Goal: Navigation & Orientation: Find specific page/section

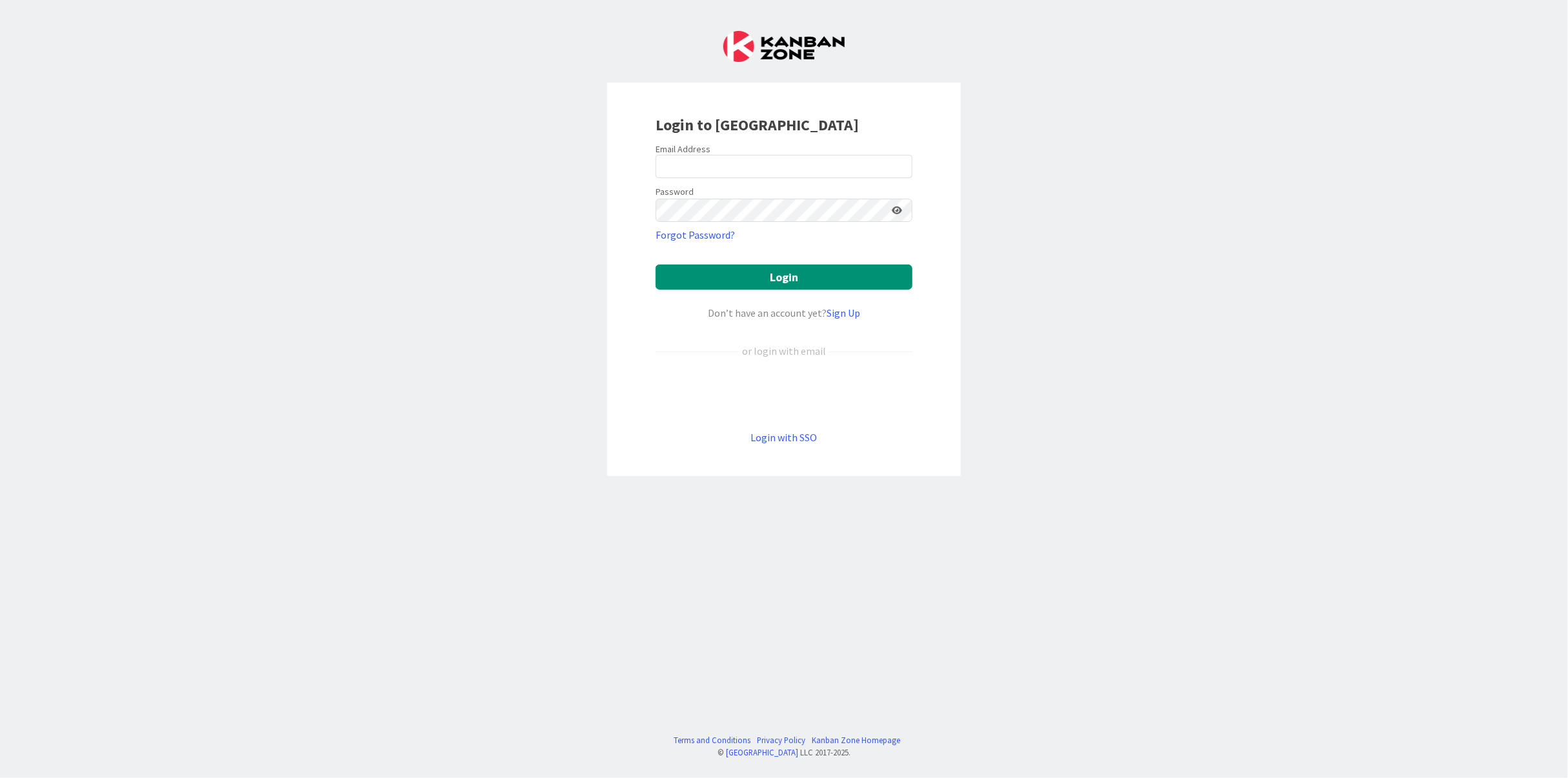
click at [1176, 504] on div "Login to [GEOGRAPHIC_DATA] Email Address Password Forgot Password? Login Don’t …" at bounding box center [784, 389] width 1568 height 778
click at [957, 499] on div "Login to [GEOGRAPHIC_DATA] Email Address Password Forgot Password? Login Don’t …" at bounding box center [784, 389] width 1568 height 778
click at [1141, 622] on div "Login to [GEOGRAPHIC_DATA] Email Address Password Forgot Password? Login Don’t …" at bounding box center [784, 389] width 1568 height 778
click at [735, 169] on input "email" at bounding box center [784, 166] width 257 height 23
type input "[EMAIL_ADDRESS][DOMAIN_NAME]"
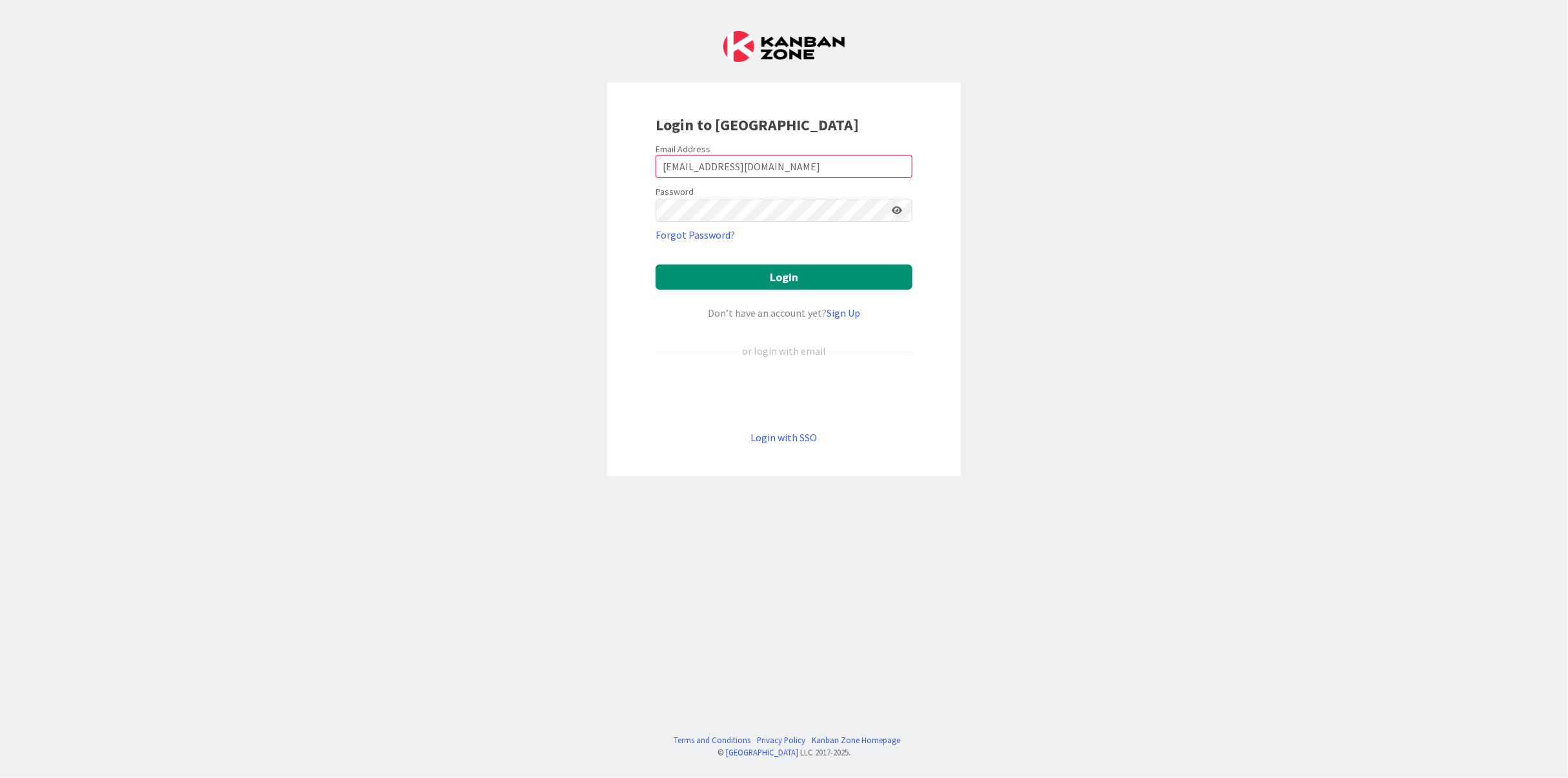
click at [260, 427] on div "Login to [GEOGRAPHIC_DATA] Email Address [EMAIL_ADDRESS][DOMAIN_NAME] Password …" at bounding box center [784, 389] width 1568 height 778
click at [1345, 23] on div "Login to [GEOGRAPHIC_DATA] Email Address [EMAIL_ADDRESS][DOMAIN_NAME] Password …" at bounding box center [784, 389] width 1568 height 778
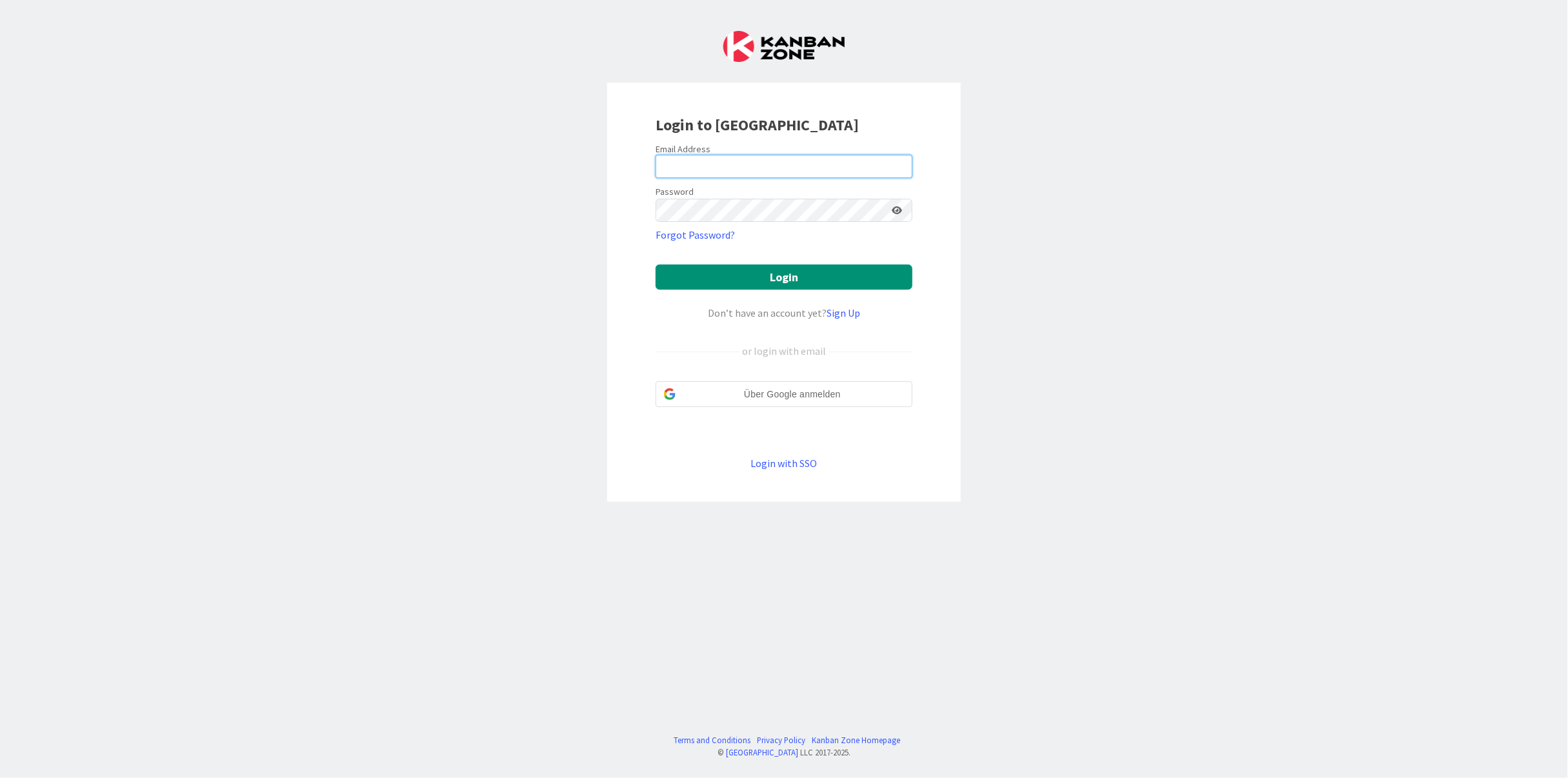
click at [703, 165] on input "email" at bounding box center [784, 166] width 257 height 23
type input "[EMAIL_ADDRESS][DOMAIN_NAME]"
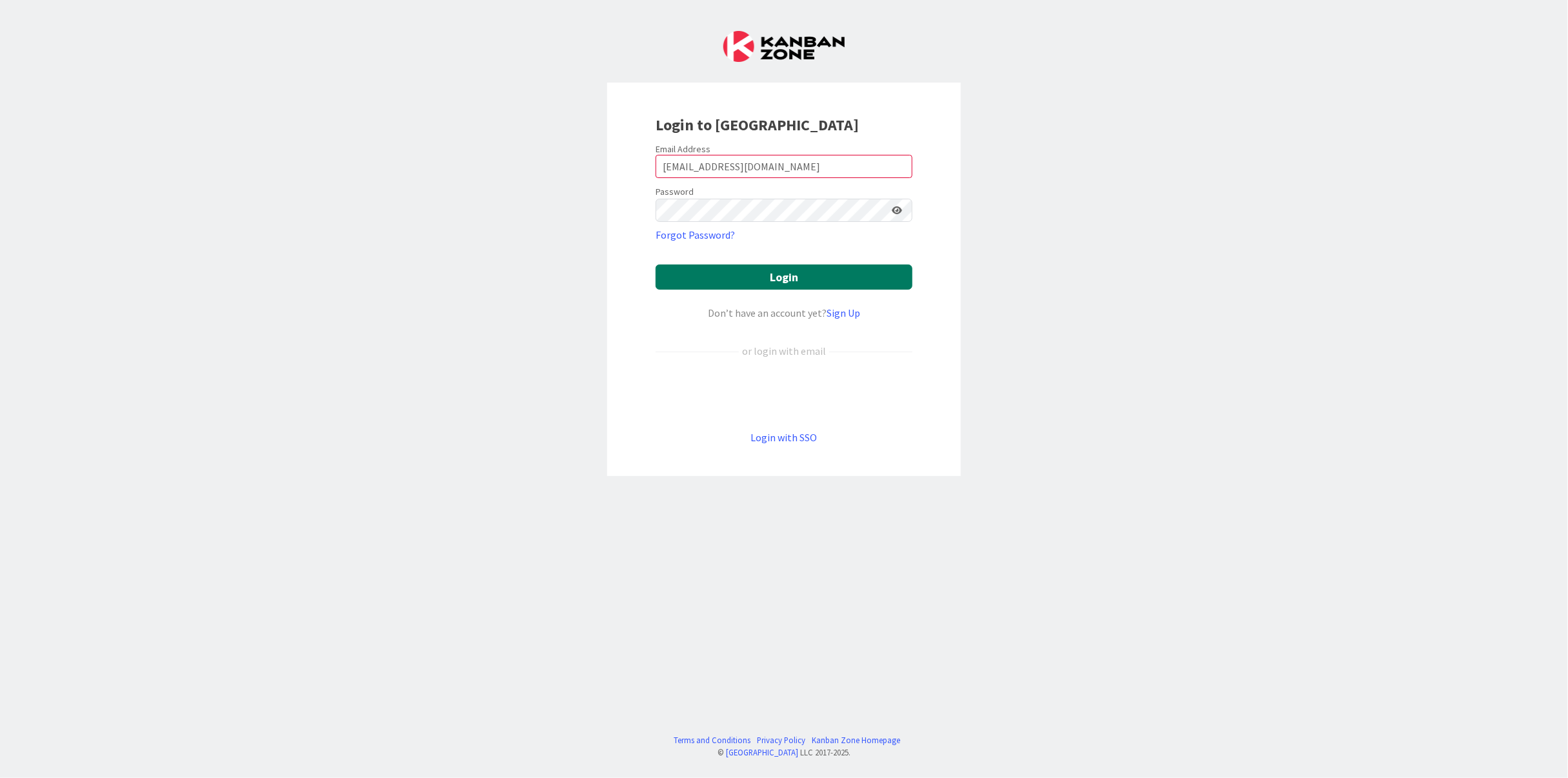
click at [766, 268] on button "Login" at bounding box center [784, 277] width 257 height 25
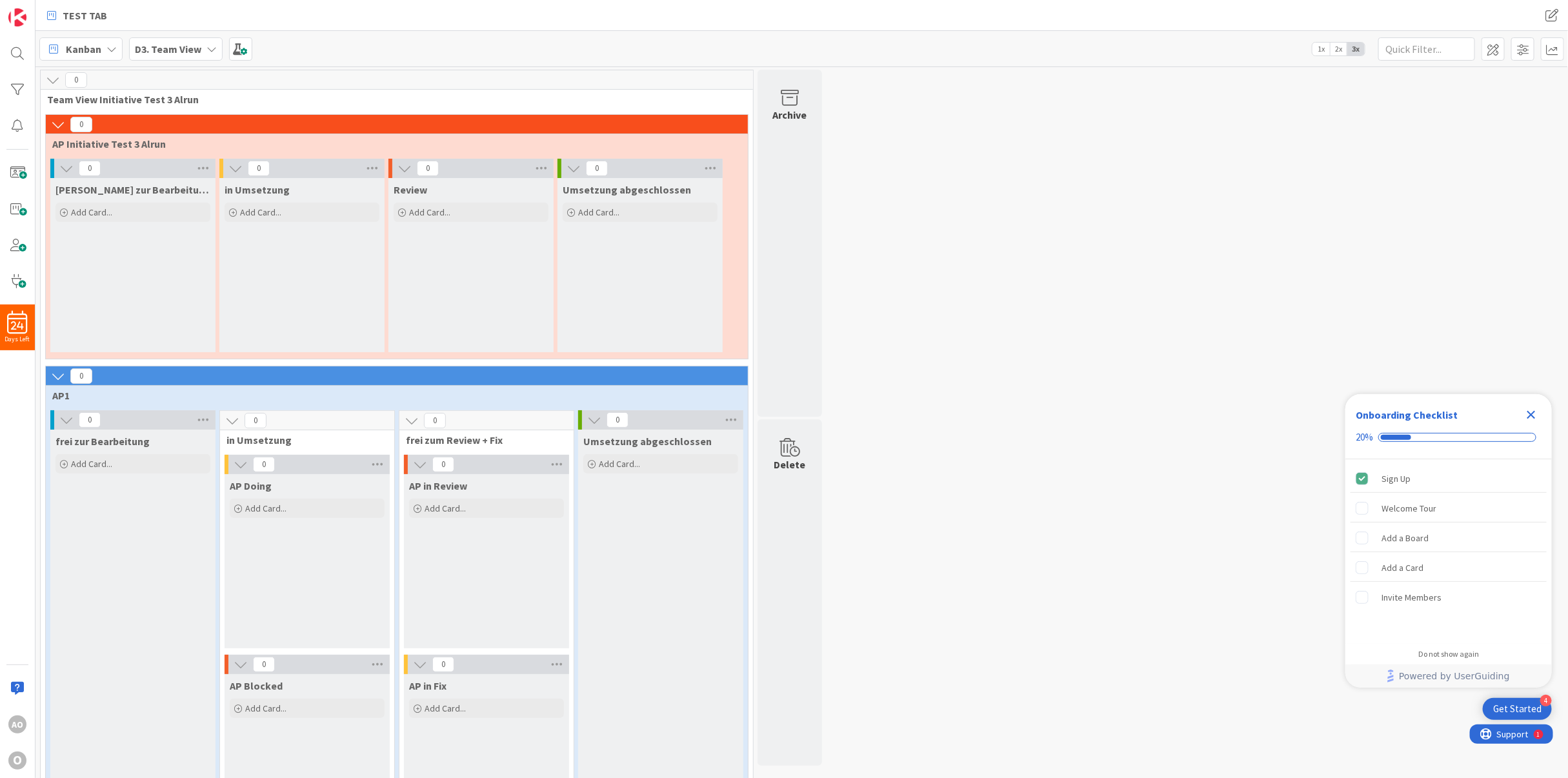
click at [1526, 419] on icon "Close Checklist" at bounding box center [1531, 414] width 16 height 16
click at [208, 47] on icon at bounding box center [211, 49] width 10 height 10
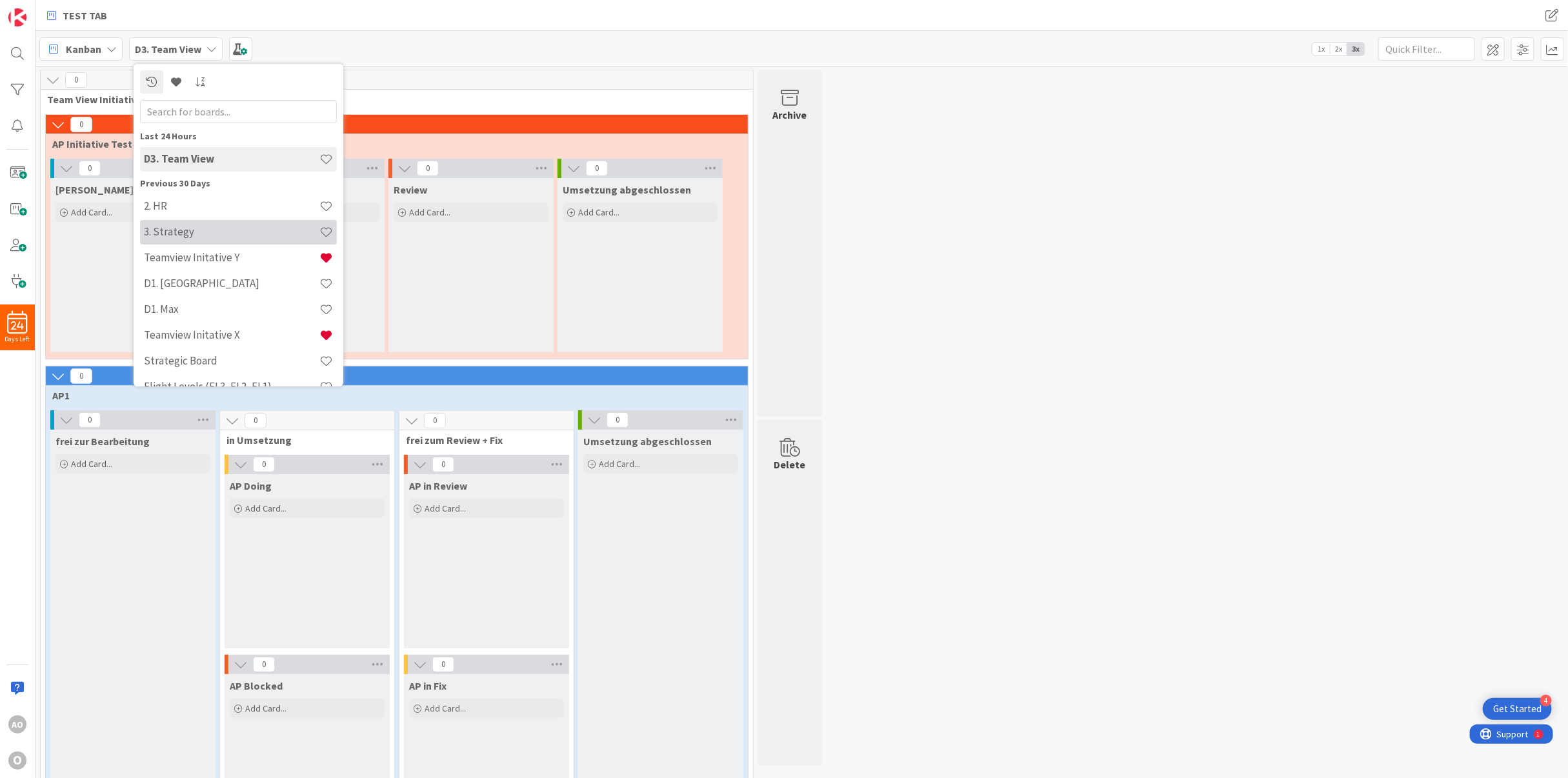
click at [200, 237] on h4 "3. Strategy" at bounding box center [231, 232] width 175 height 13
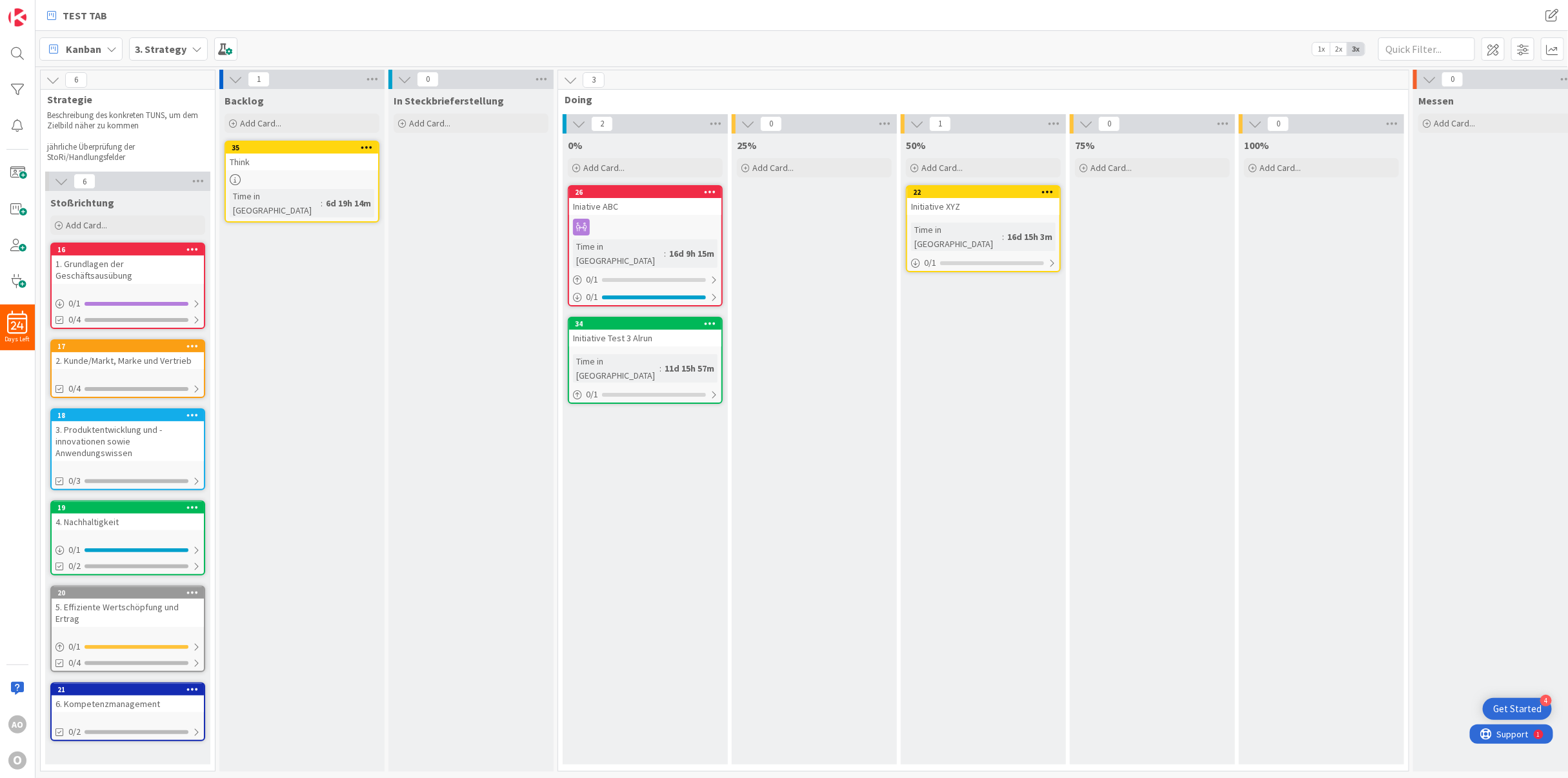
click at [169, 53] on b "3. Strategy" at bounding box center [160, 49] width 52 height 13
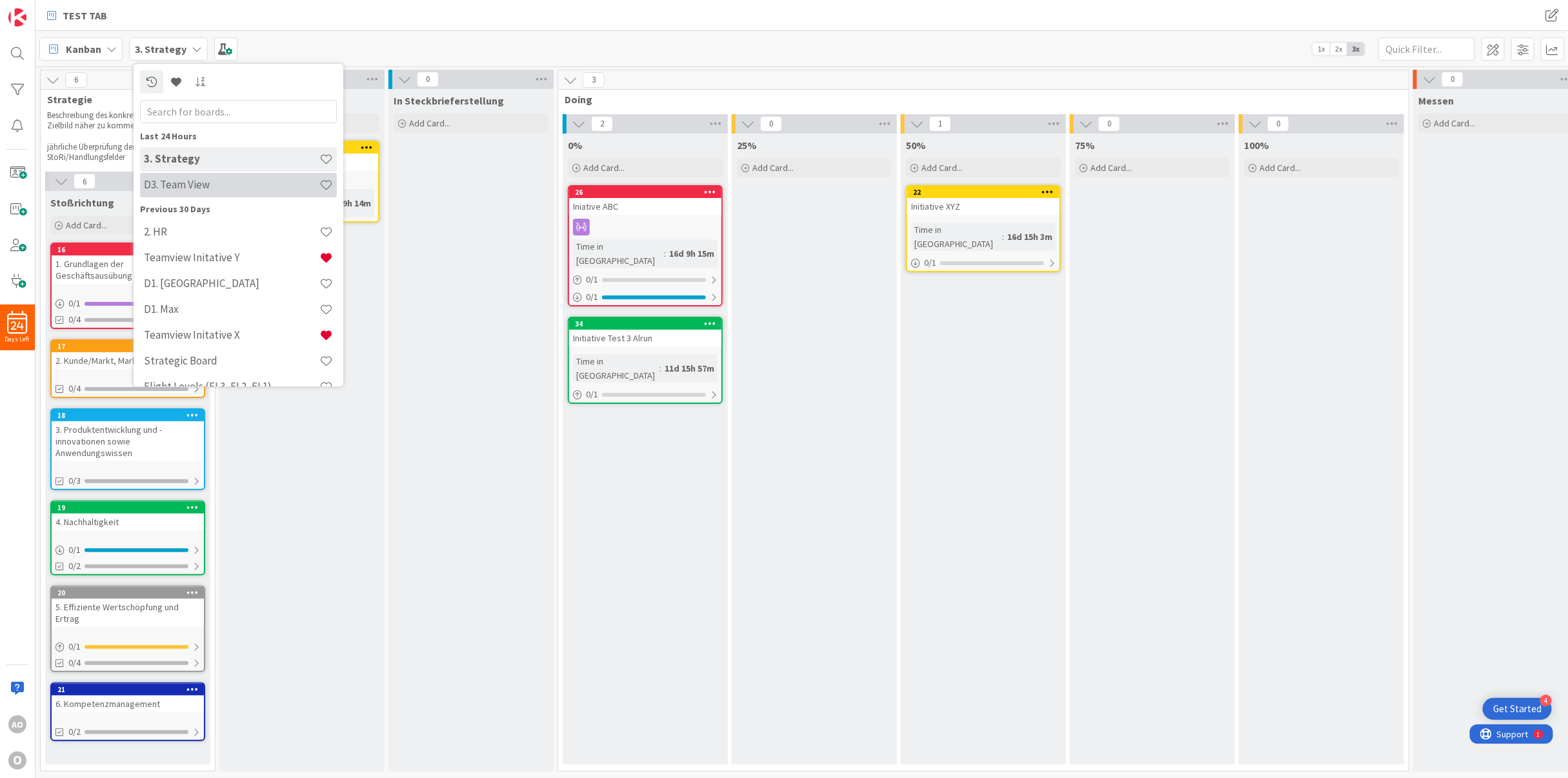
click at [163, 181] on h4 "D3. Team View" at bounding box center [231, 185] width 175 height 13
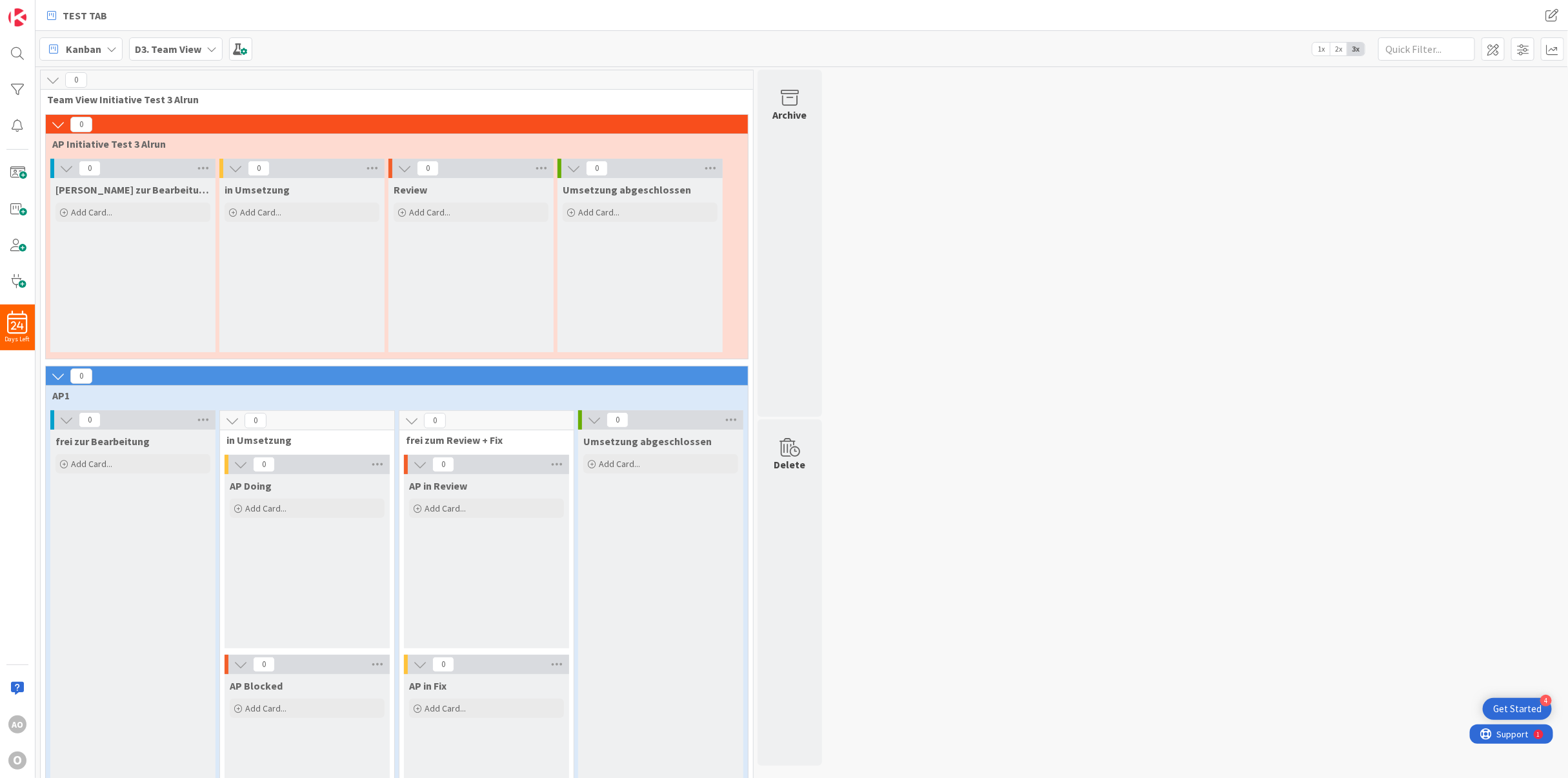
click at [165, 45] on b "D3. Team View" at bounding box center [168, 49] width 67 height 13
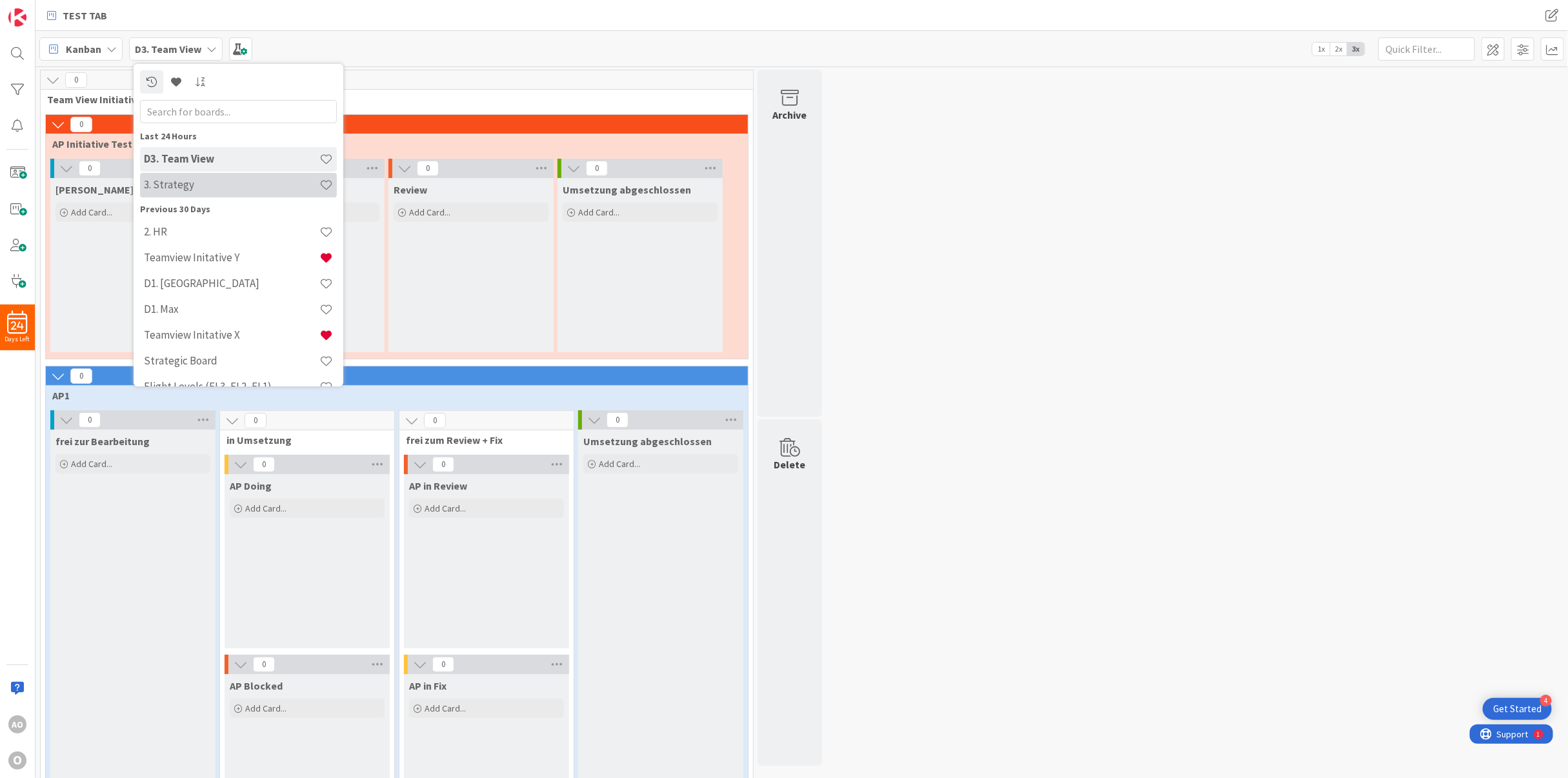
click at [181, 186] on h4 "3. Strategy" at bounding box center [231, 185] width 175 height 13
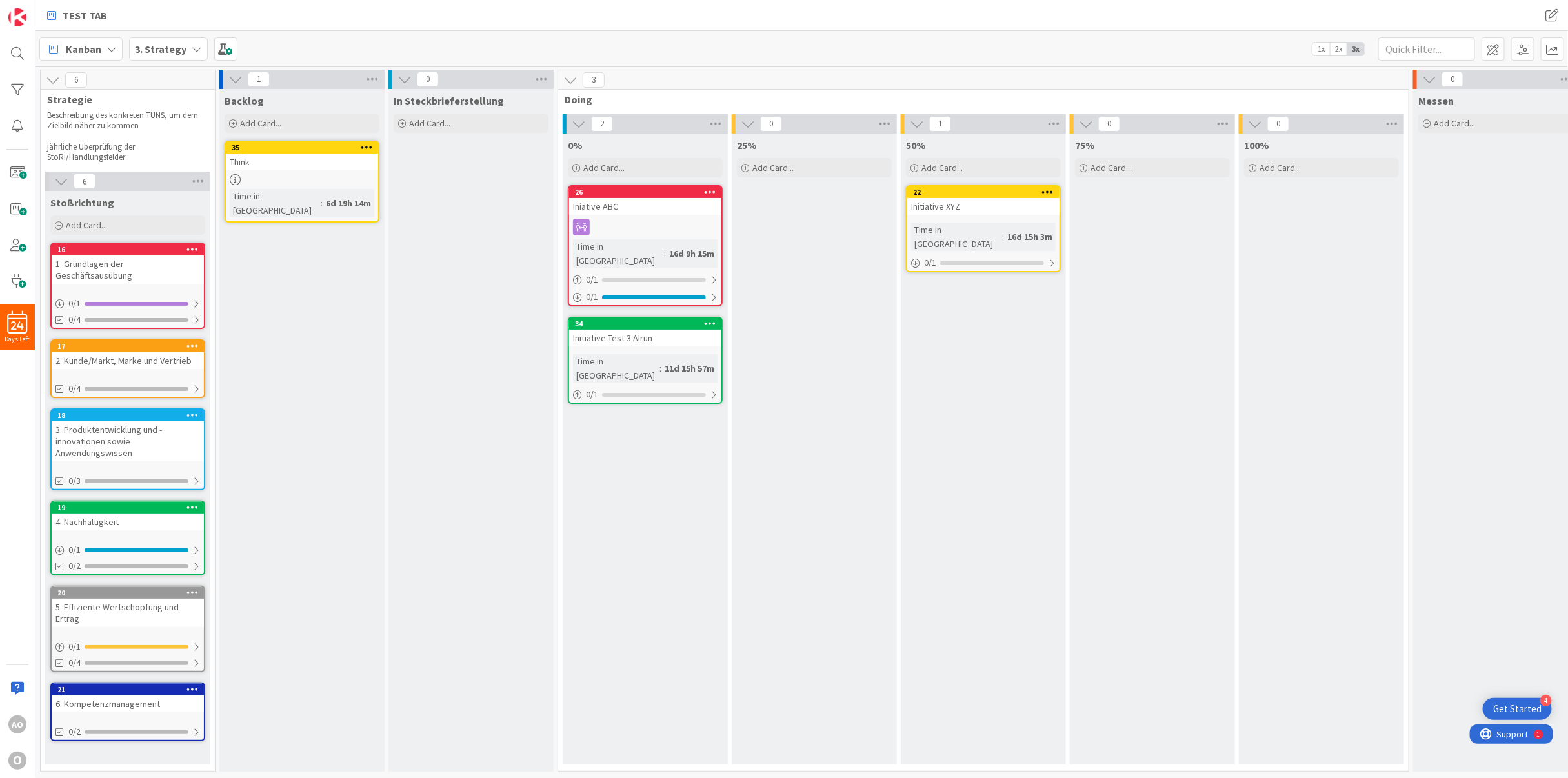
click at [163, 51] on b "3. Strategy" at bounding box center [160, 49] width 52 height 13
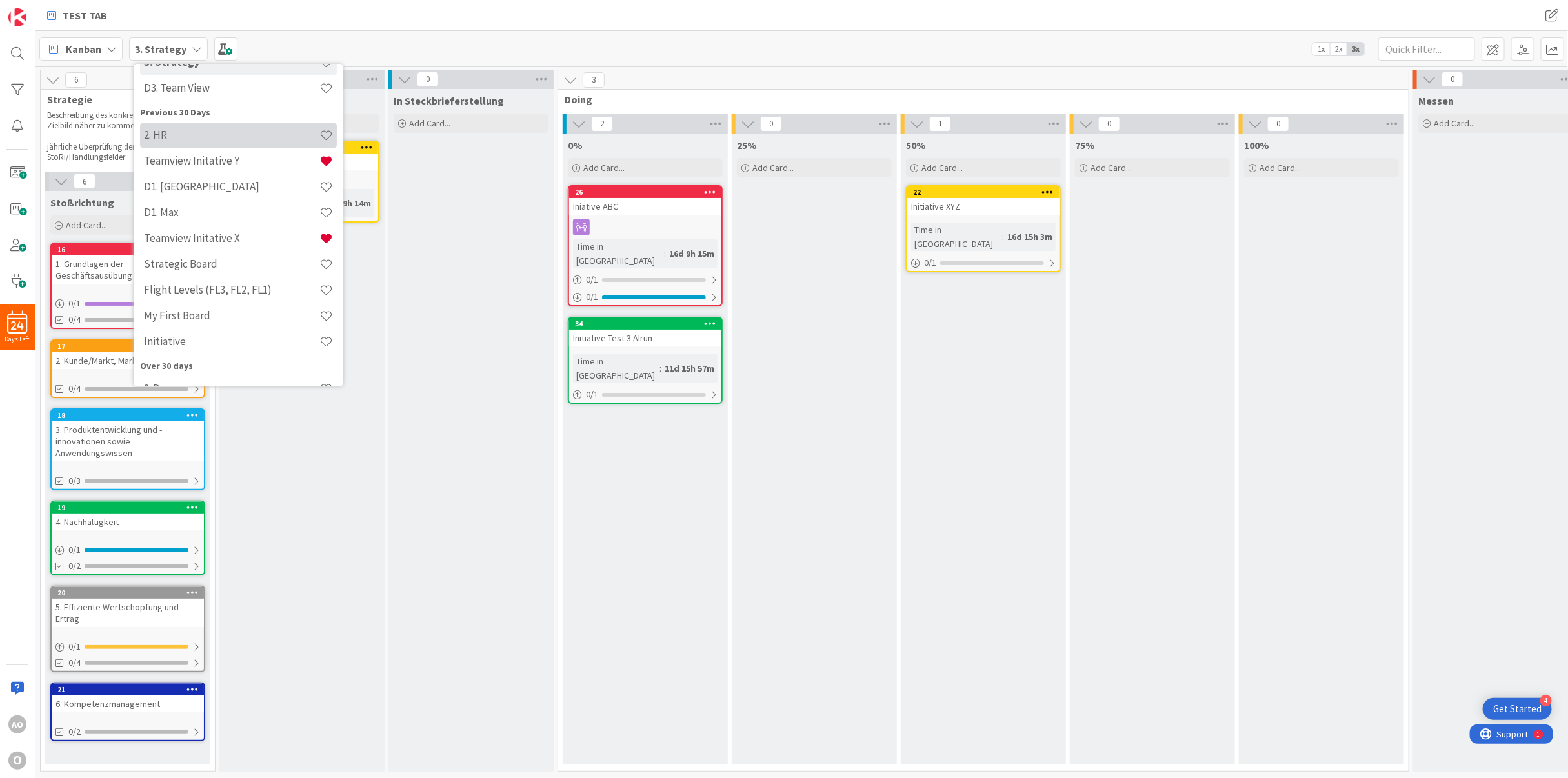
scroll to position [171, 0]
click at [232, 317] on h4 "2. Dev" at bounding box center [231, 315] width 175 height 13
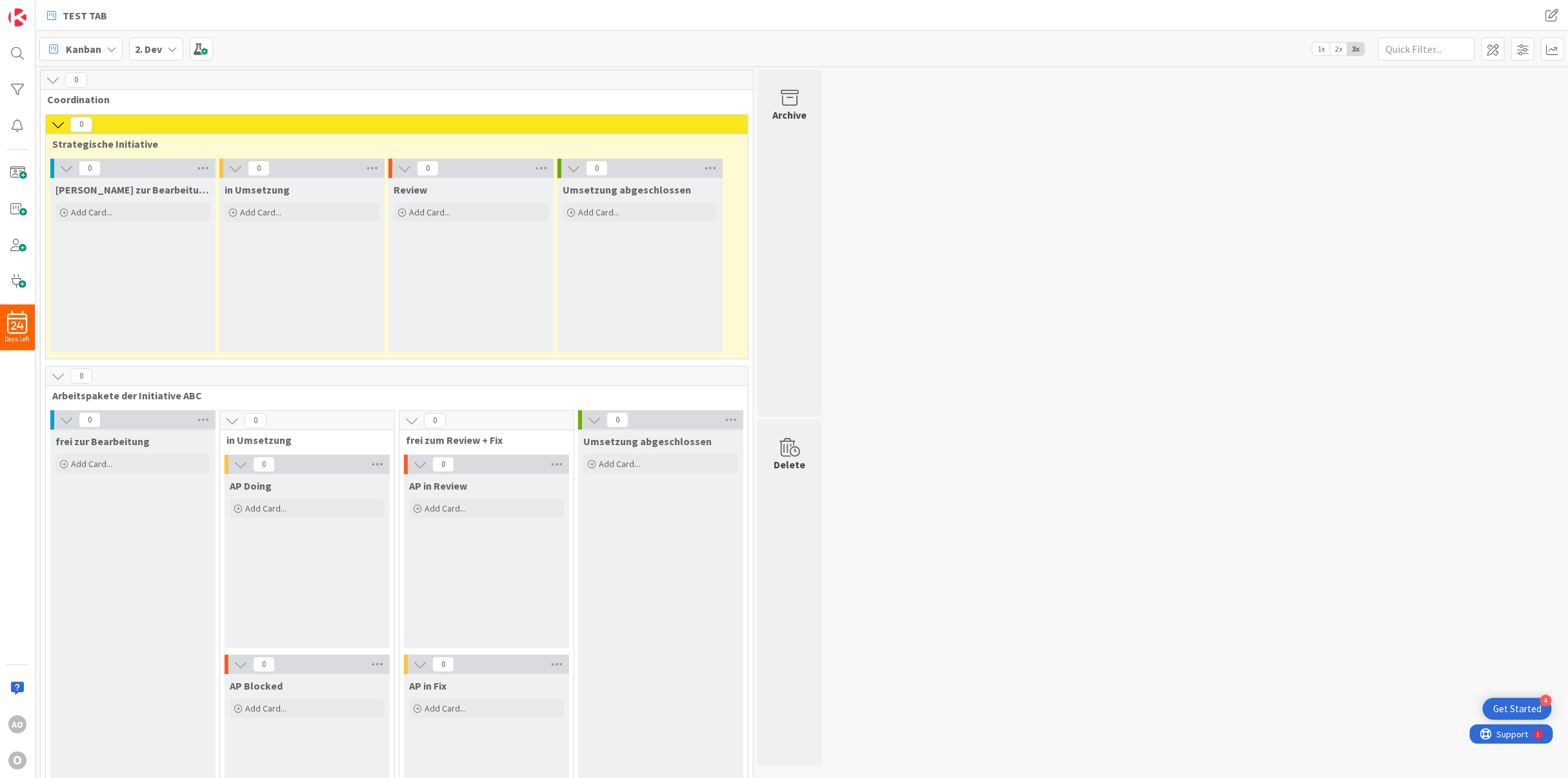
click at [151, 51] on b "2. Dev" at bounding box center [148, 49] width 27 height 13
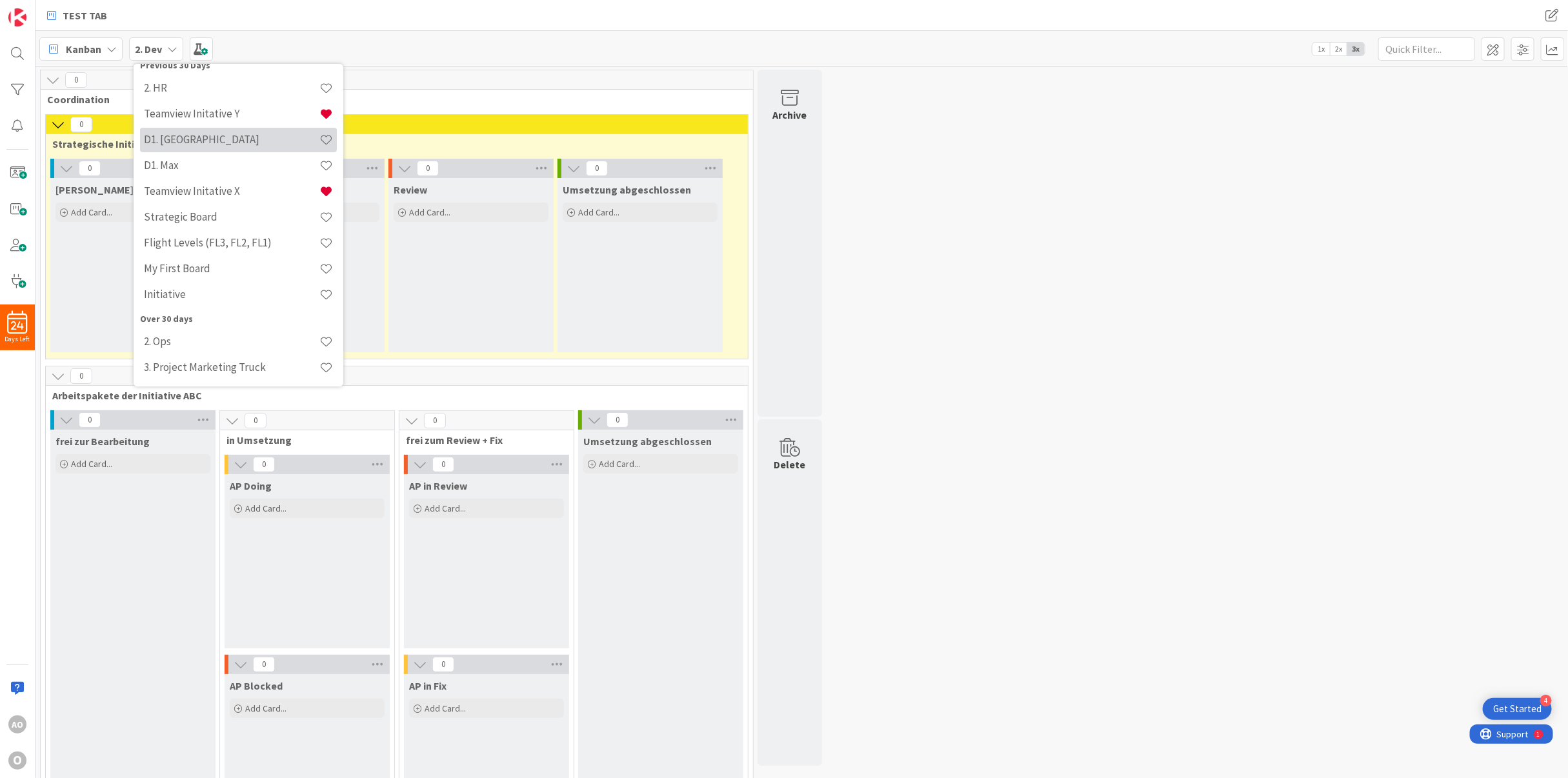
scroll to position [171, 0]
click at [186, 337] on h4 "2. Ops" at bounding box center [231, 341] width 175 height 13
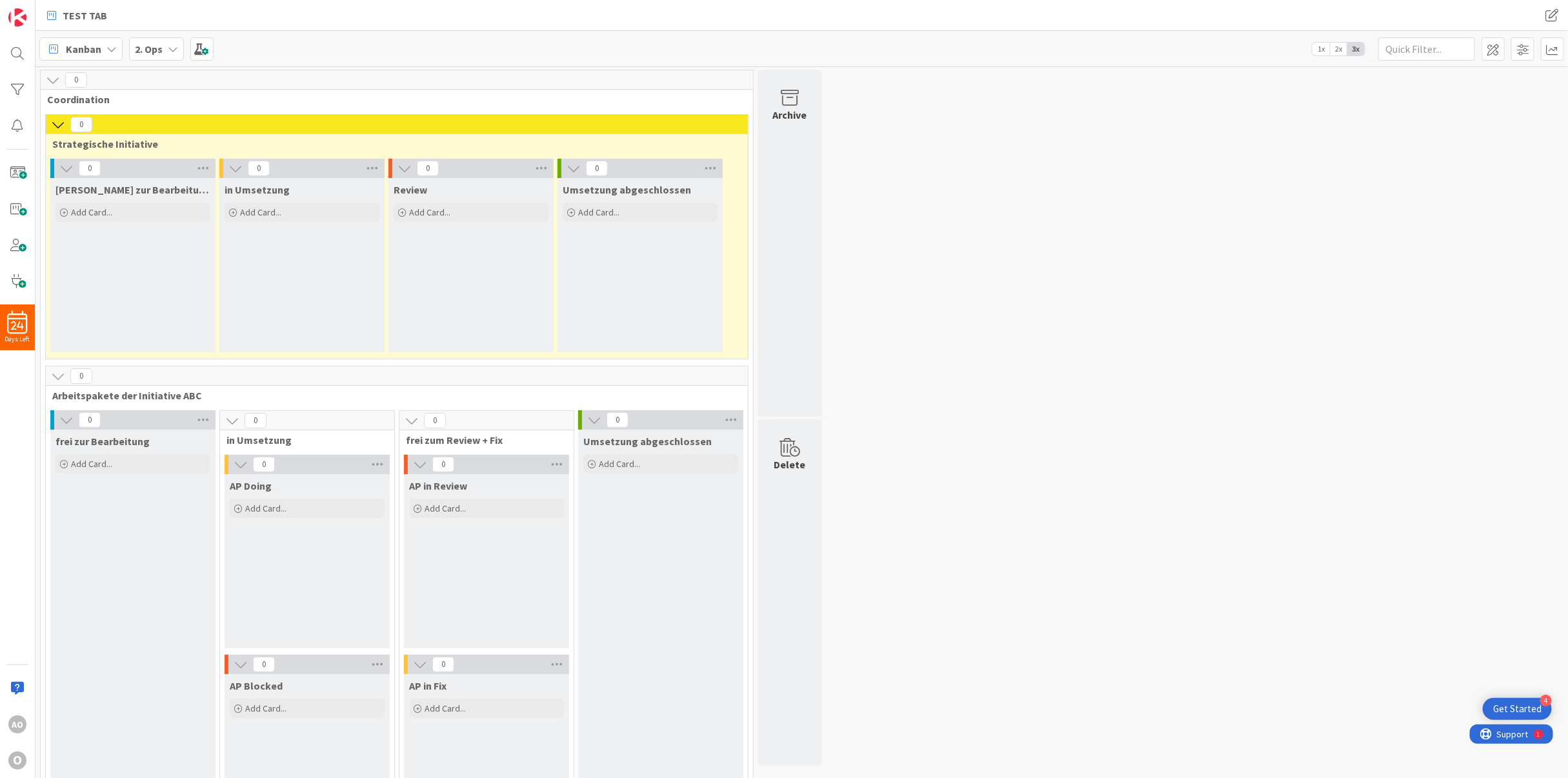
click at [112, 45] on icon at bounding box center [112, 49] width 10 height 10
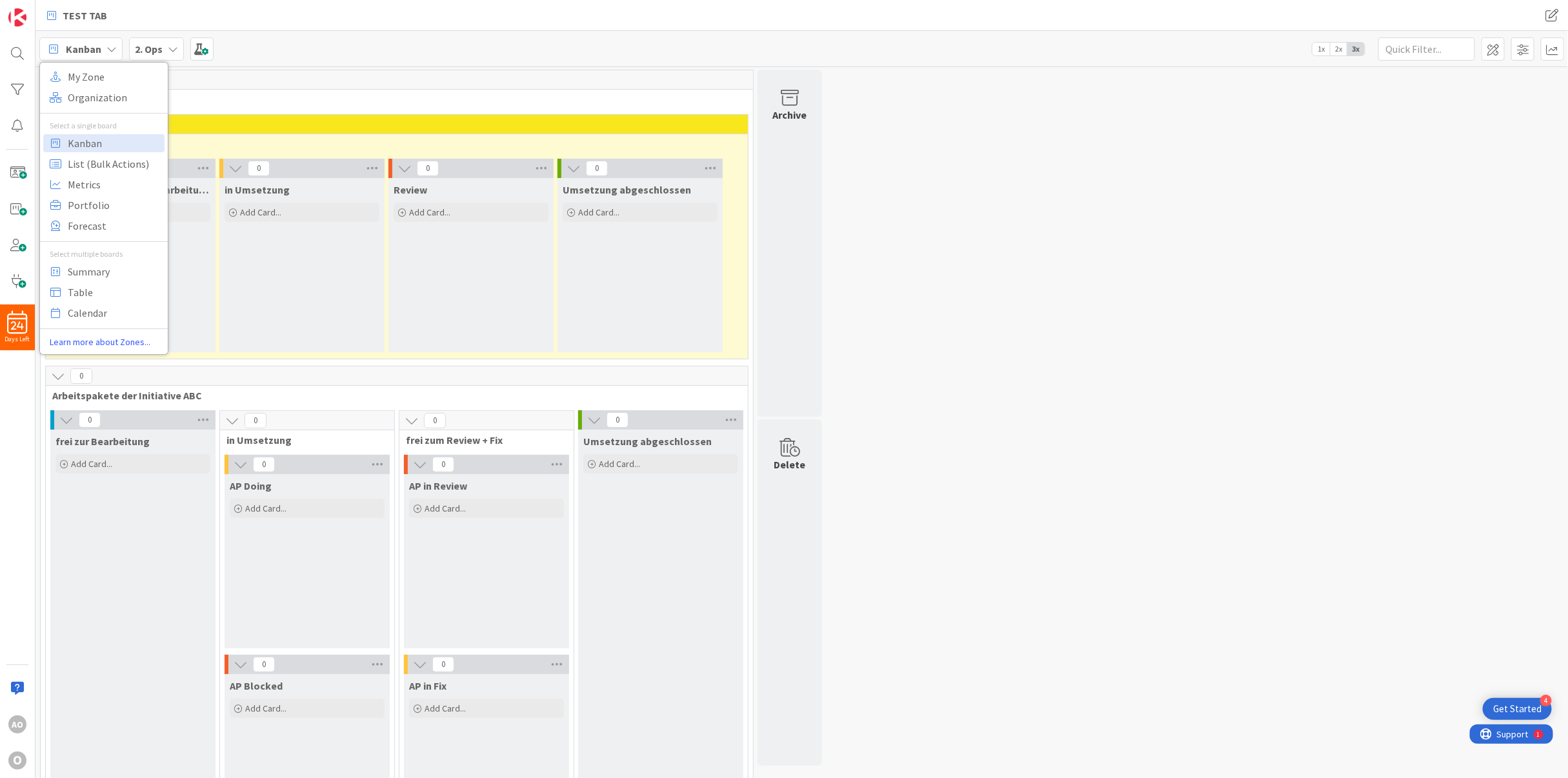
click at [112, 45] on icon at bounding box center [112, 49] width 10 height 10
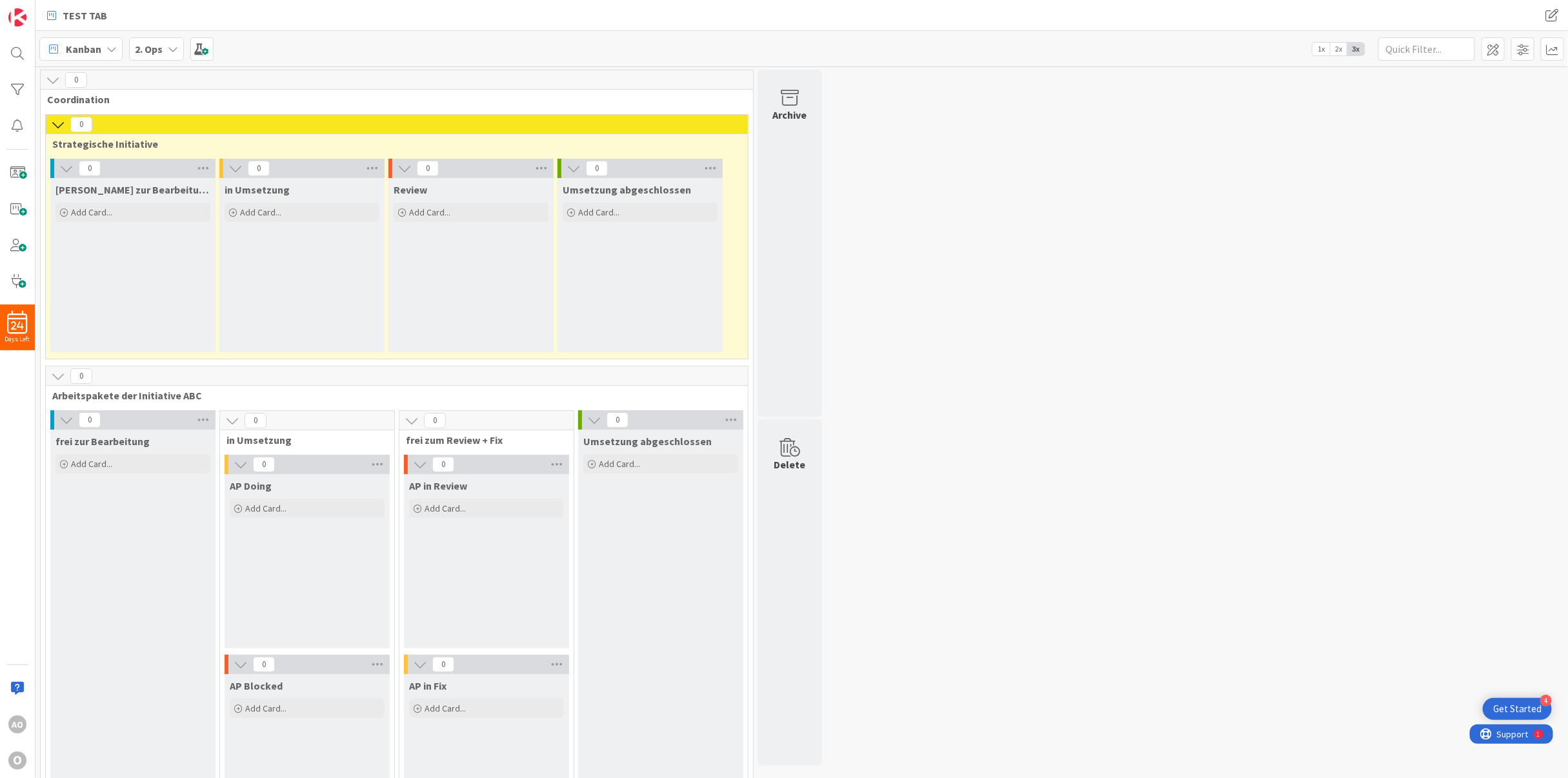
click at [163, 47] on div "2. Ops" at bounding box center [157, 49] width 55 height 23
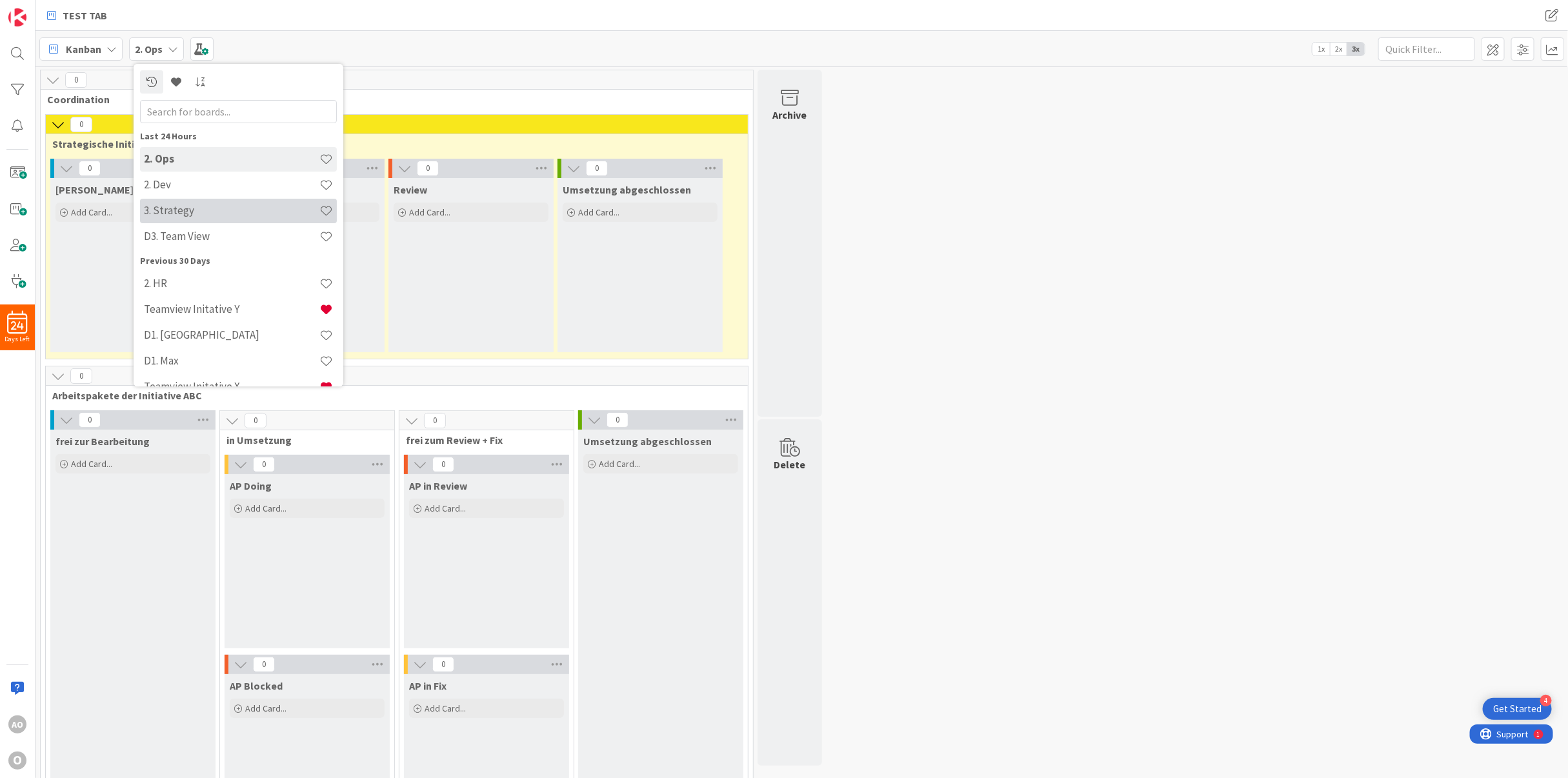
click at [202, 202] on div "3. Strategy" at bounding box center [238, 211] width 197 height 24
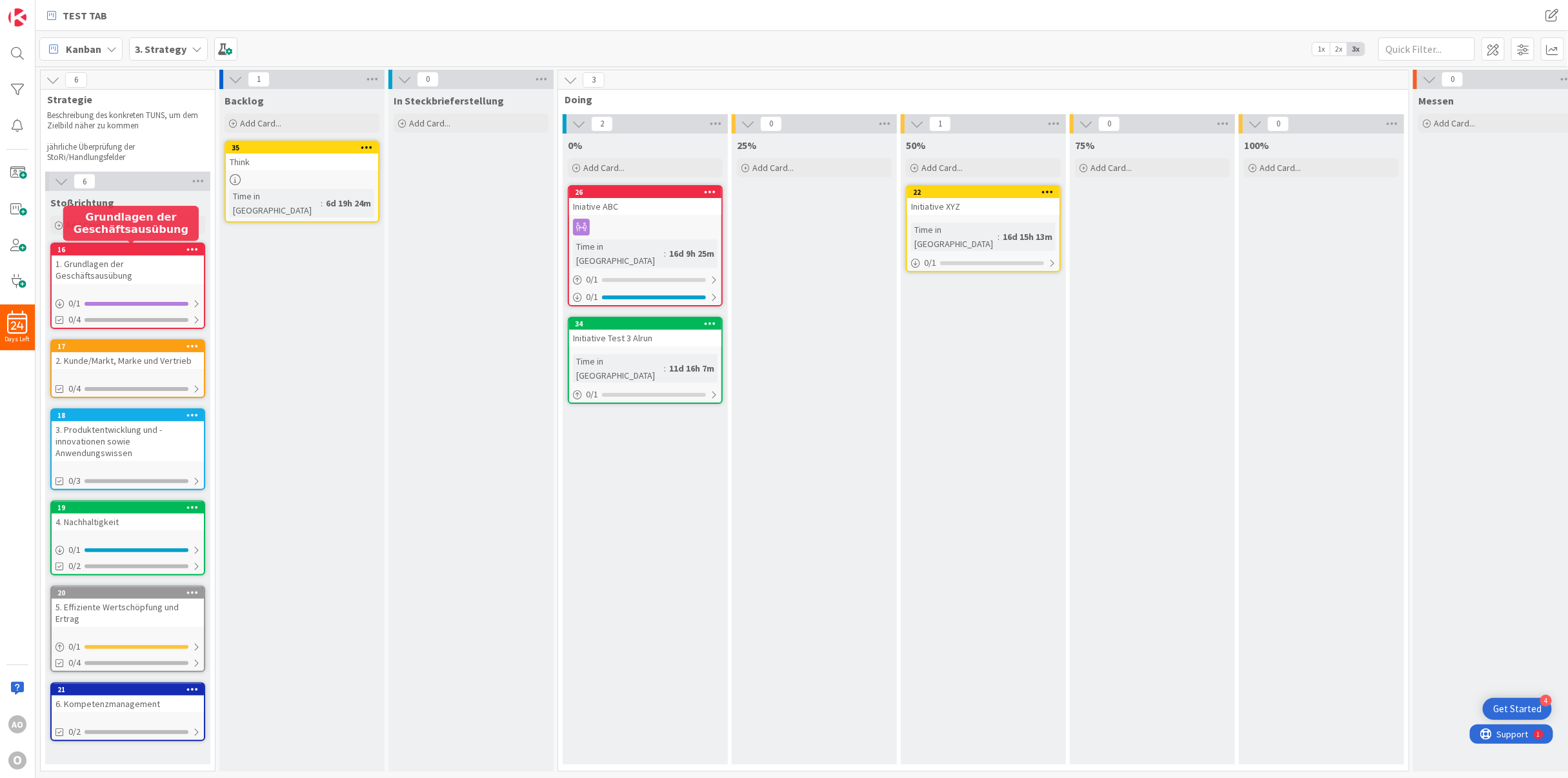
click at [138, 249] on div "16" at bounding box center [130, 250] width 146 height 9
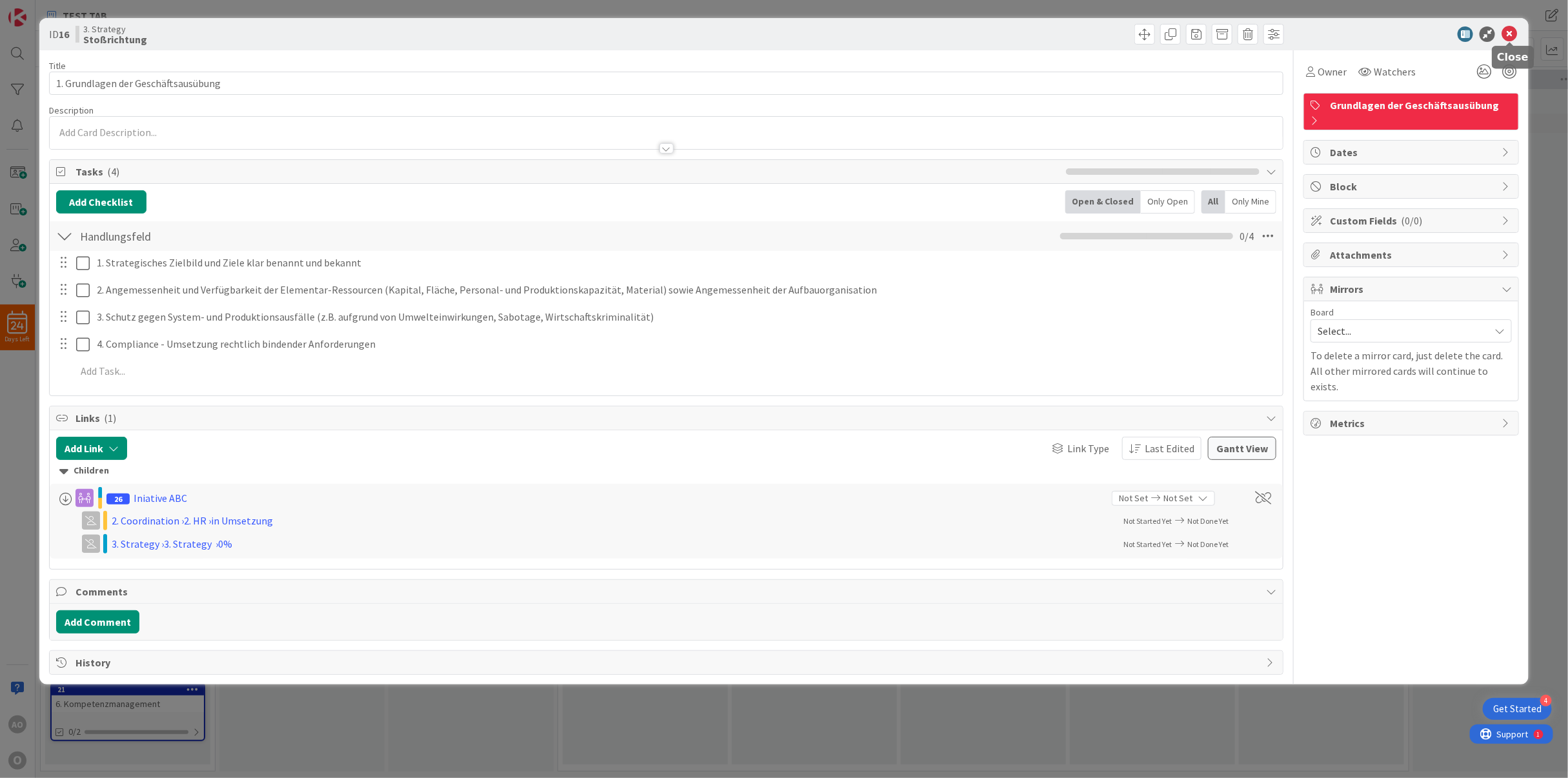
click at [1503, 37] on icon at bounding box center [1509, 34] width 16 height 16
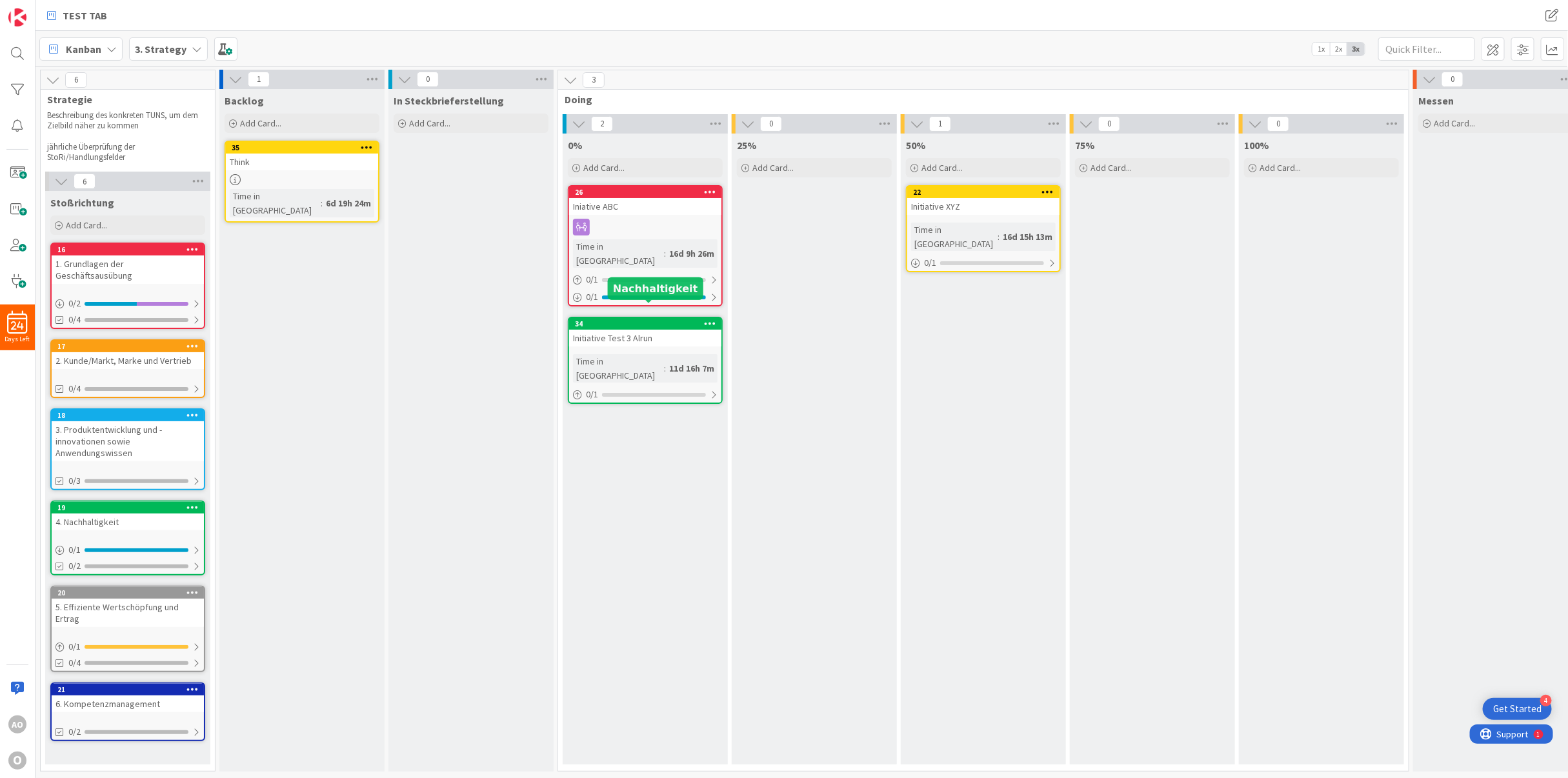
click at [643, 320] on div "34" at bounding box center [648, 324] width 146 height 9
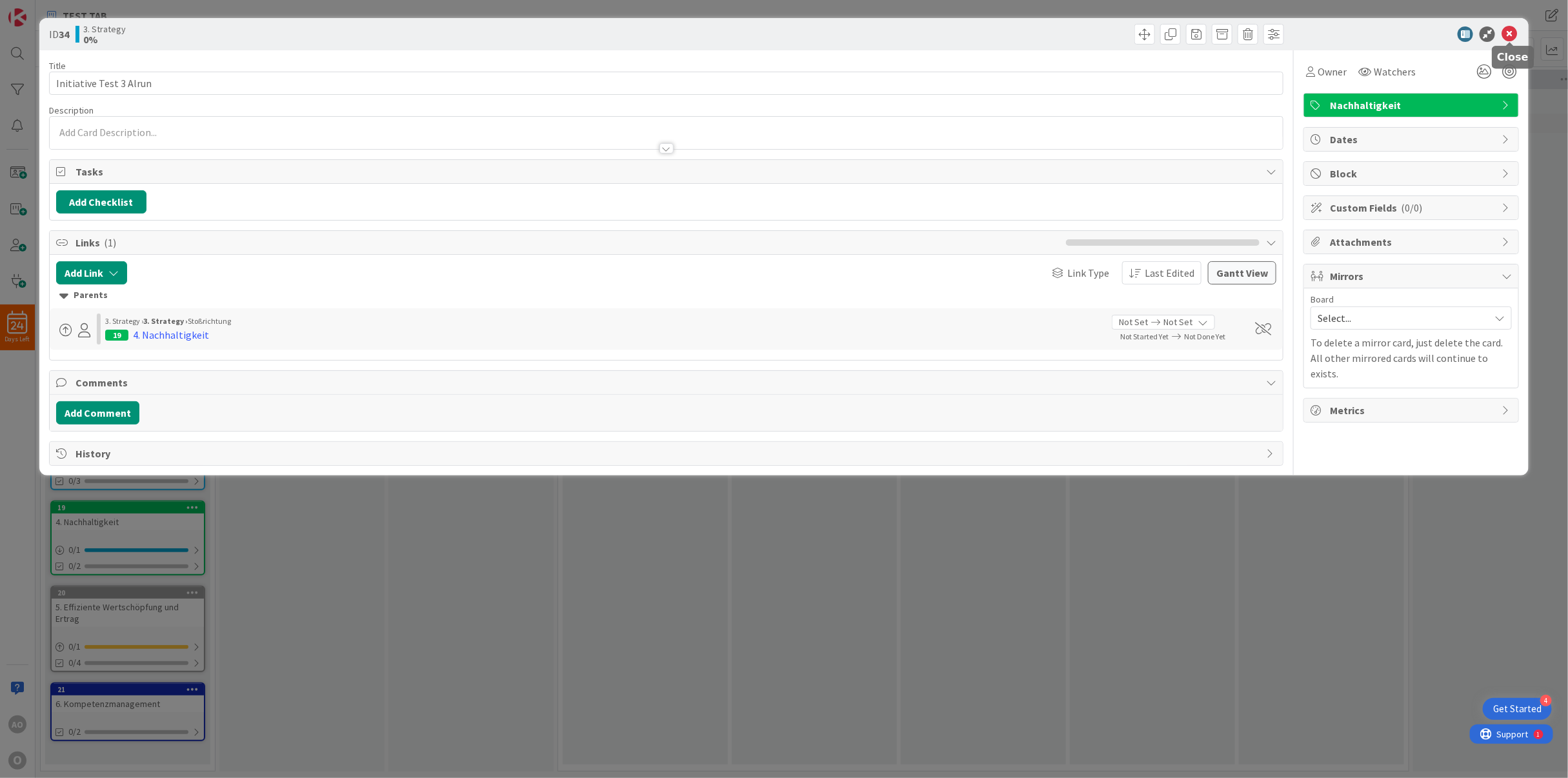
click at [1513, 32] on icon at bounding box center [1509, 34] width 16 height 16
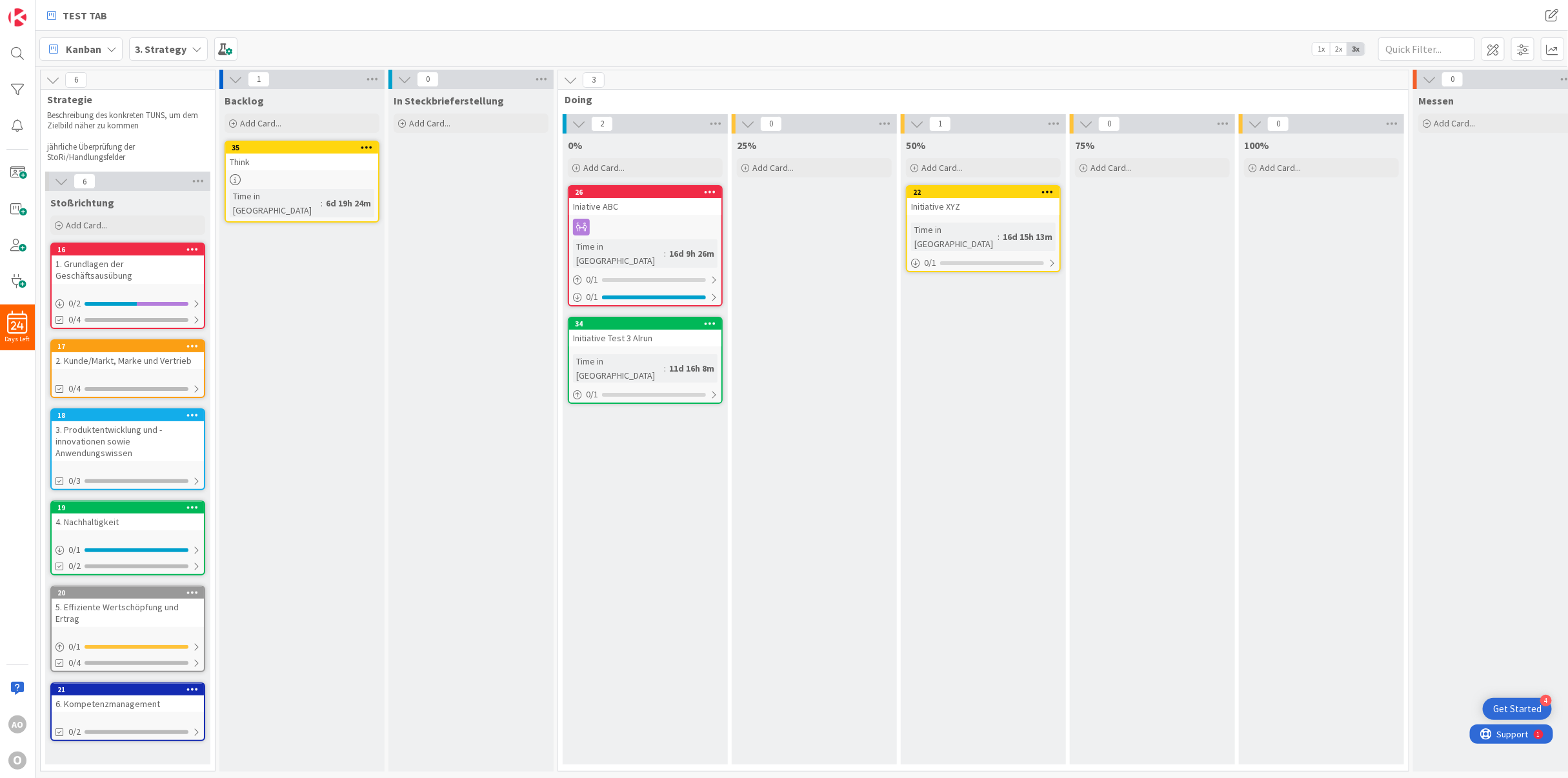
click at [162, 48] on b "3. Strategy" at bounding box center [160, 49] width 52 height 13
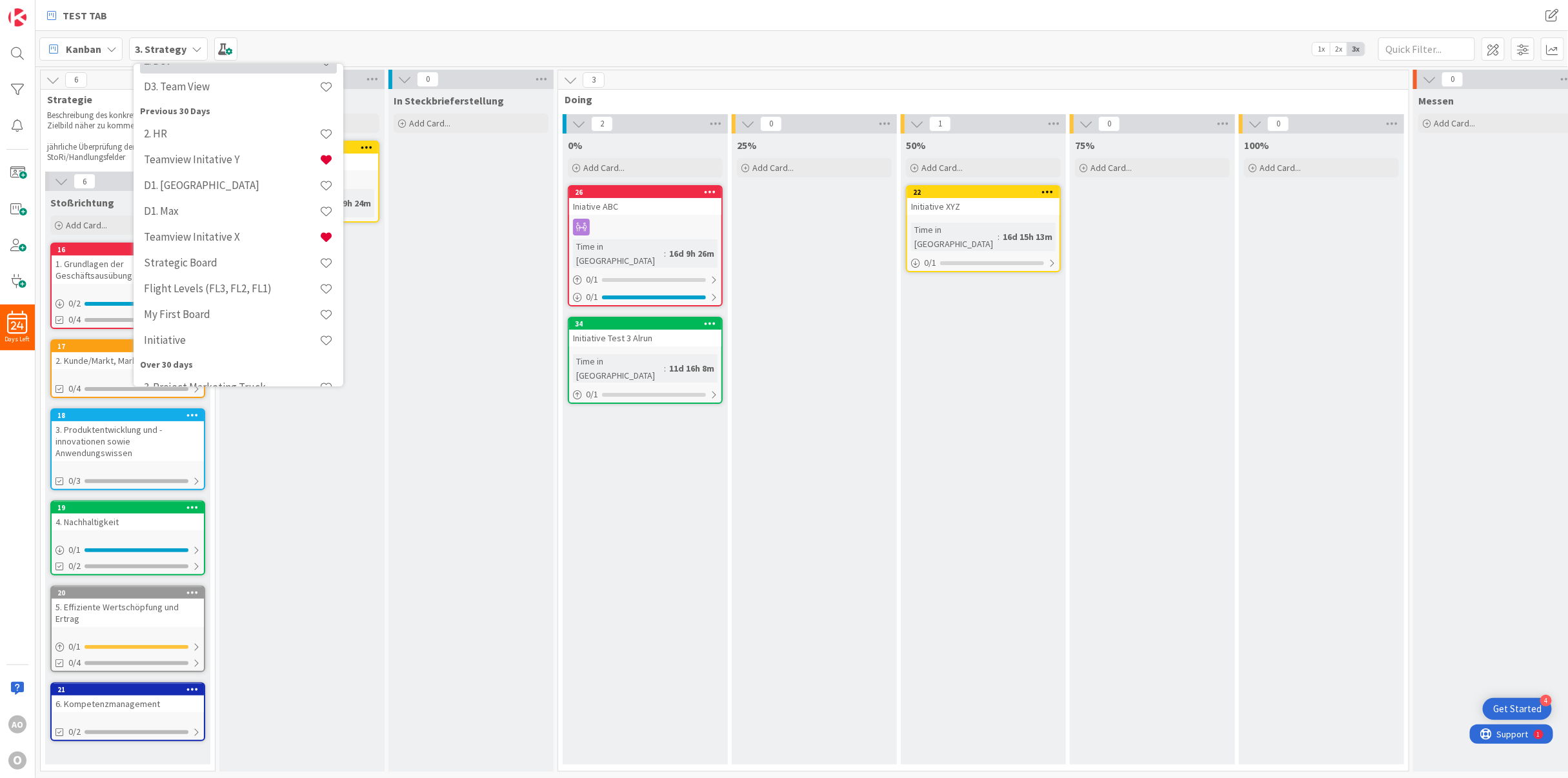
scroll to position [171, 0]
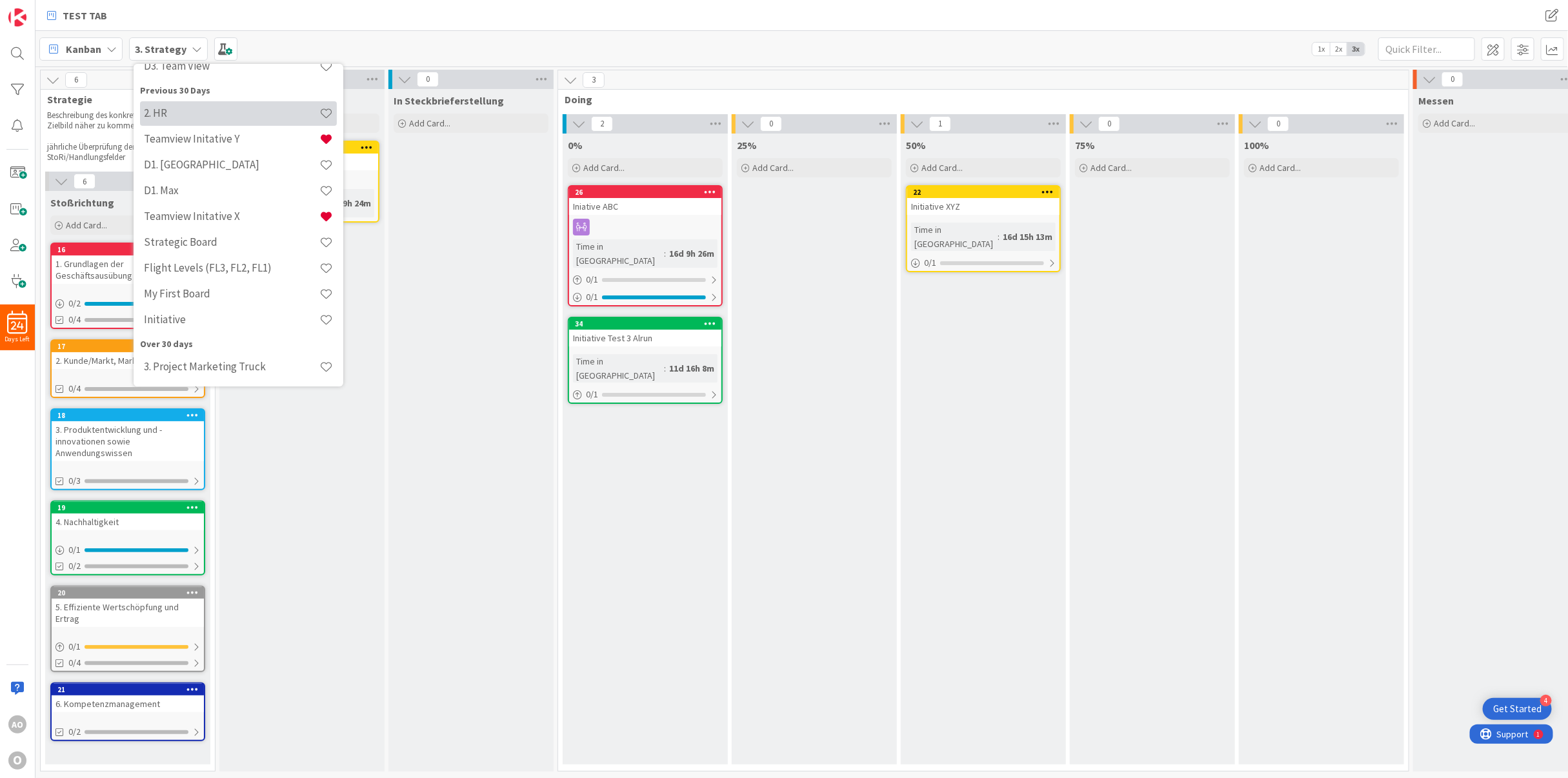
click at [182, 105] on div "2. HR" at bounding box center [238, 113] width 197 height 24
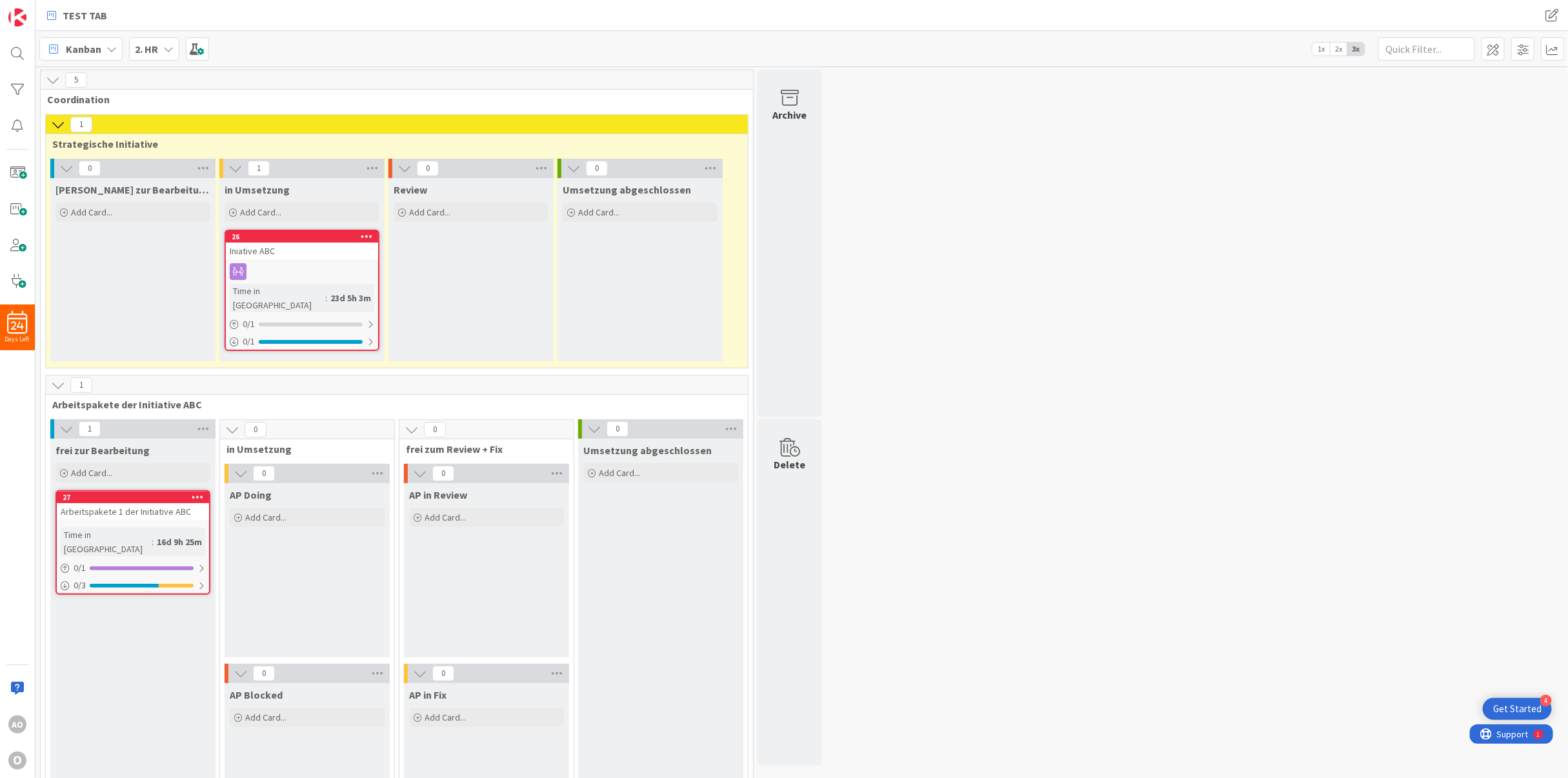
click at [115, 52] on icon at bounding box center [112, 49] width 10 height 10
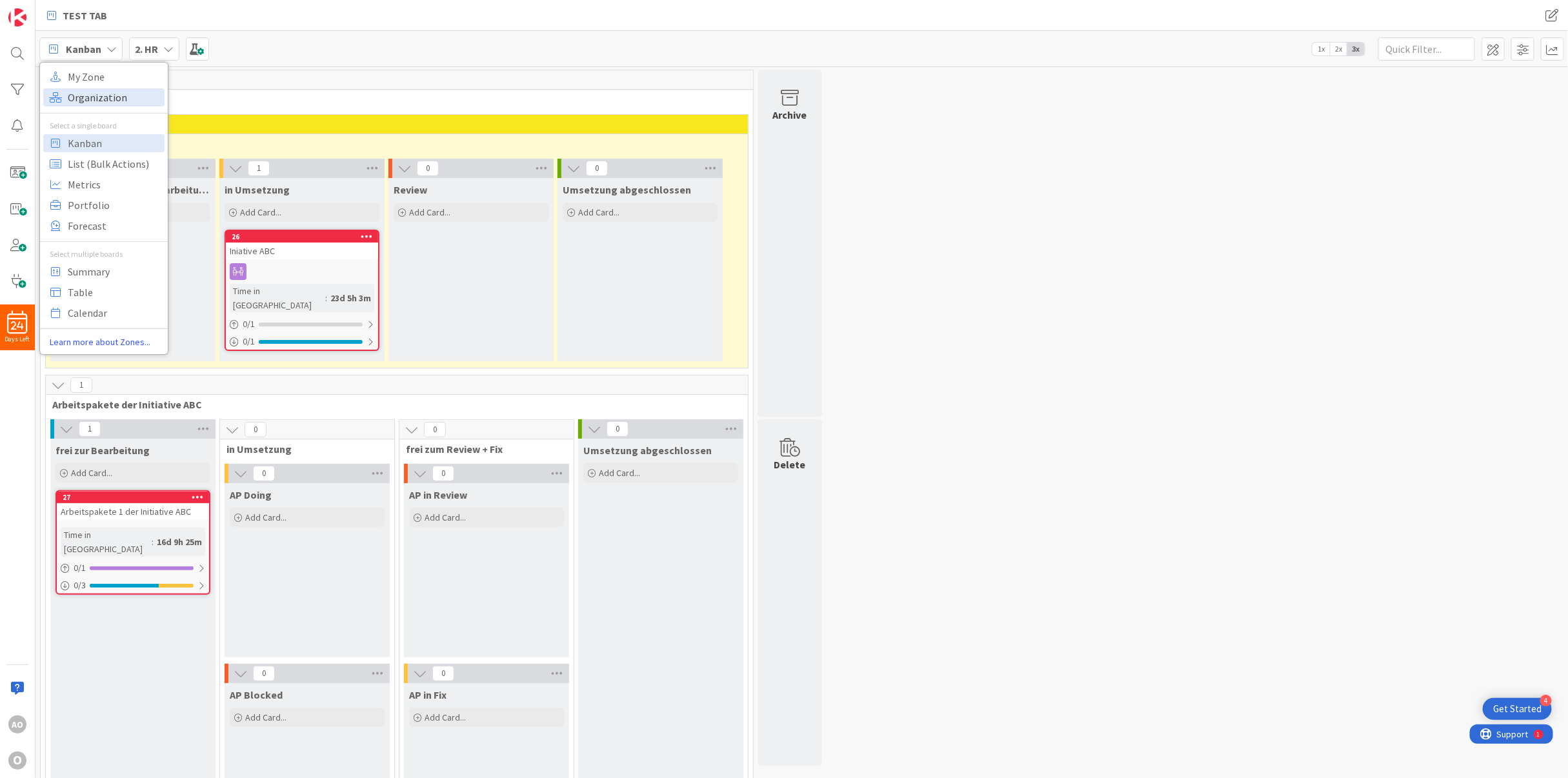
click at [101, 104] on span "Organization" at bounding box center [113, 97] width 93 height 20
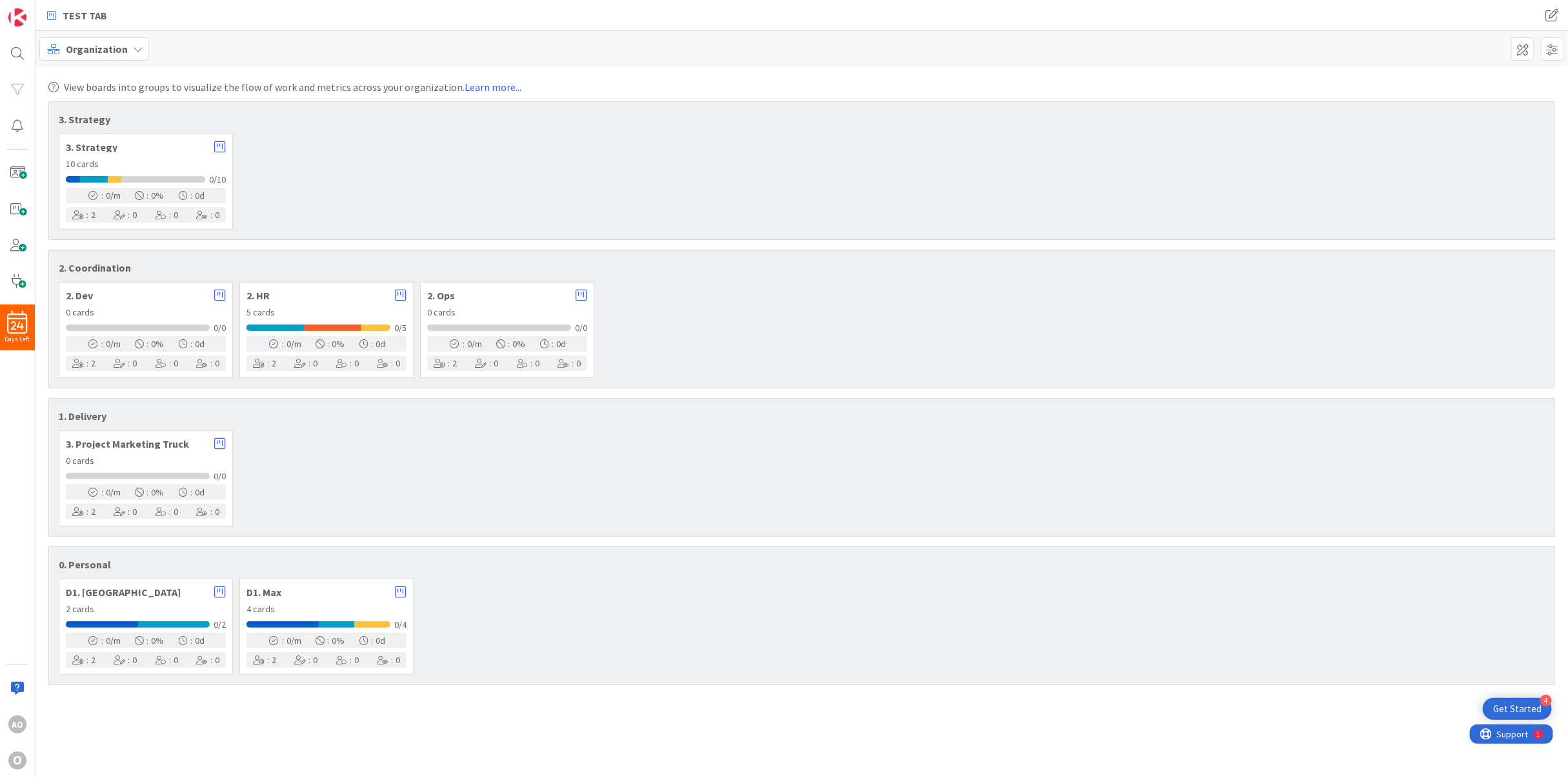
click at [107, 289] on div "2. Dev 0 cards 0/0 : 0 /m : 0 % : 0 d : 2 : 0 : 0 : 0" at bounding box center [146, 330] width 174 height 97
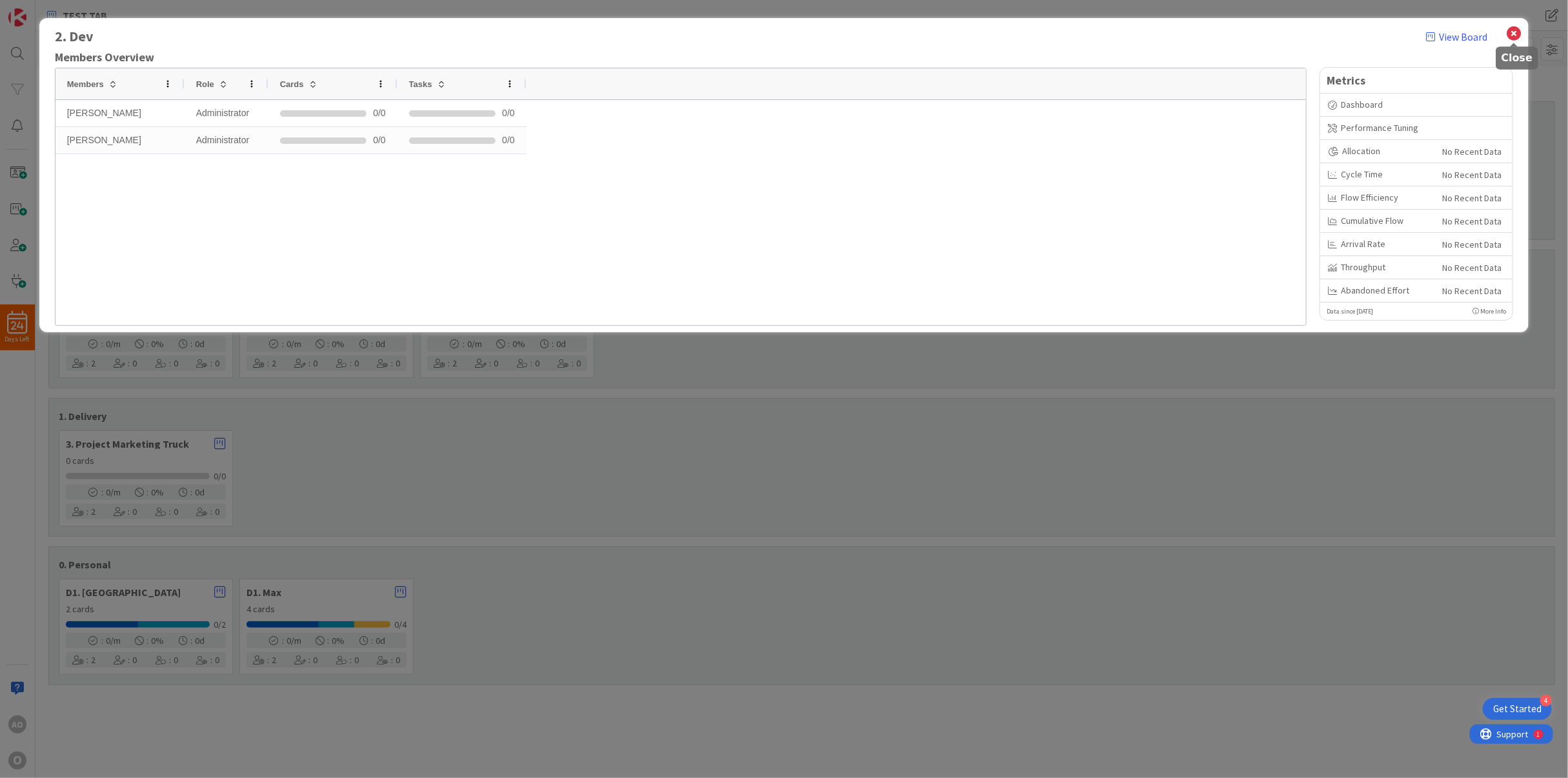
click at [1518, 32] on icon at bounding box center [1514, 33] width 17 height 18
